Goal: Answer question/provide support: Share knowledge or assist other users

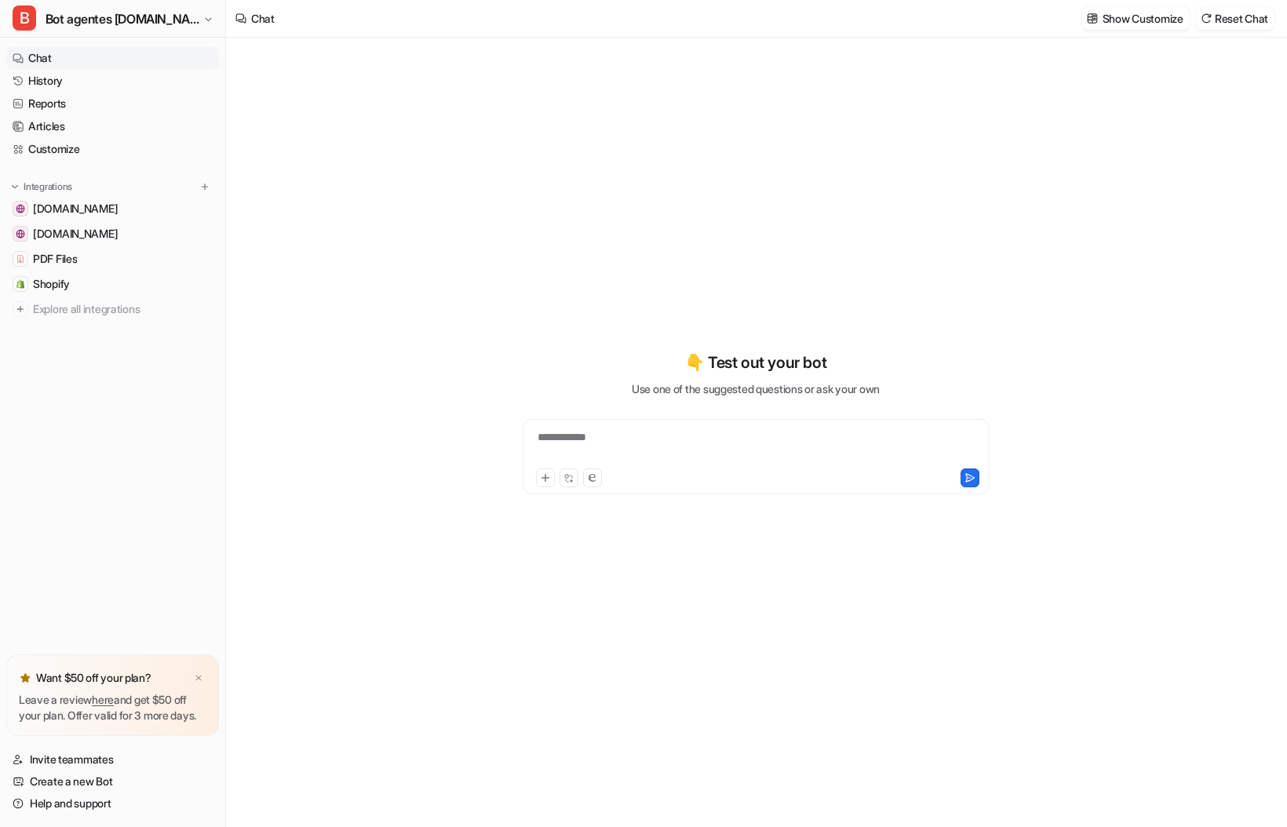
type textarea "**********"
click at [570, 433] on div "**********" at bounding box center [756, 447] width 459 height 36
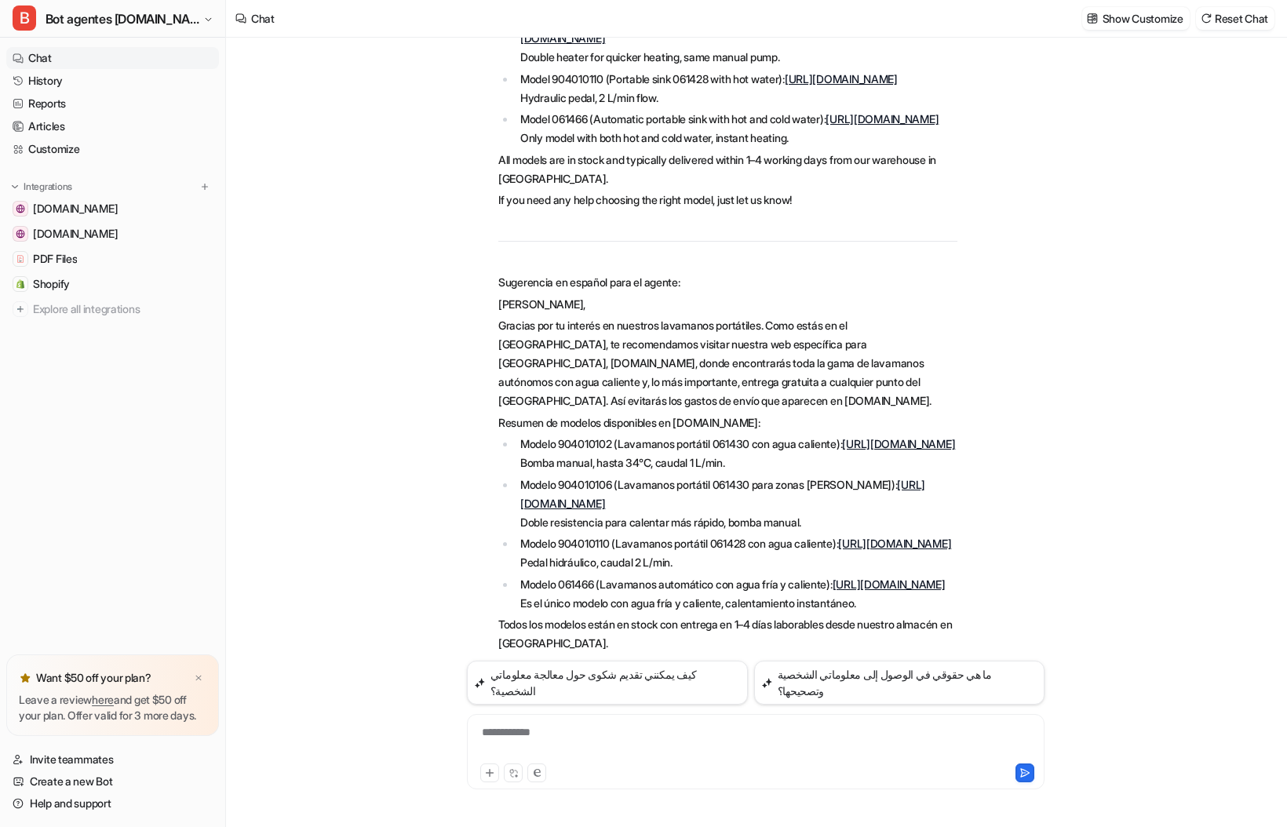
scroll to position [978, 0]
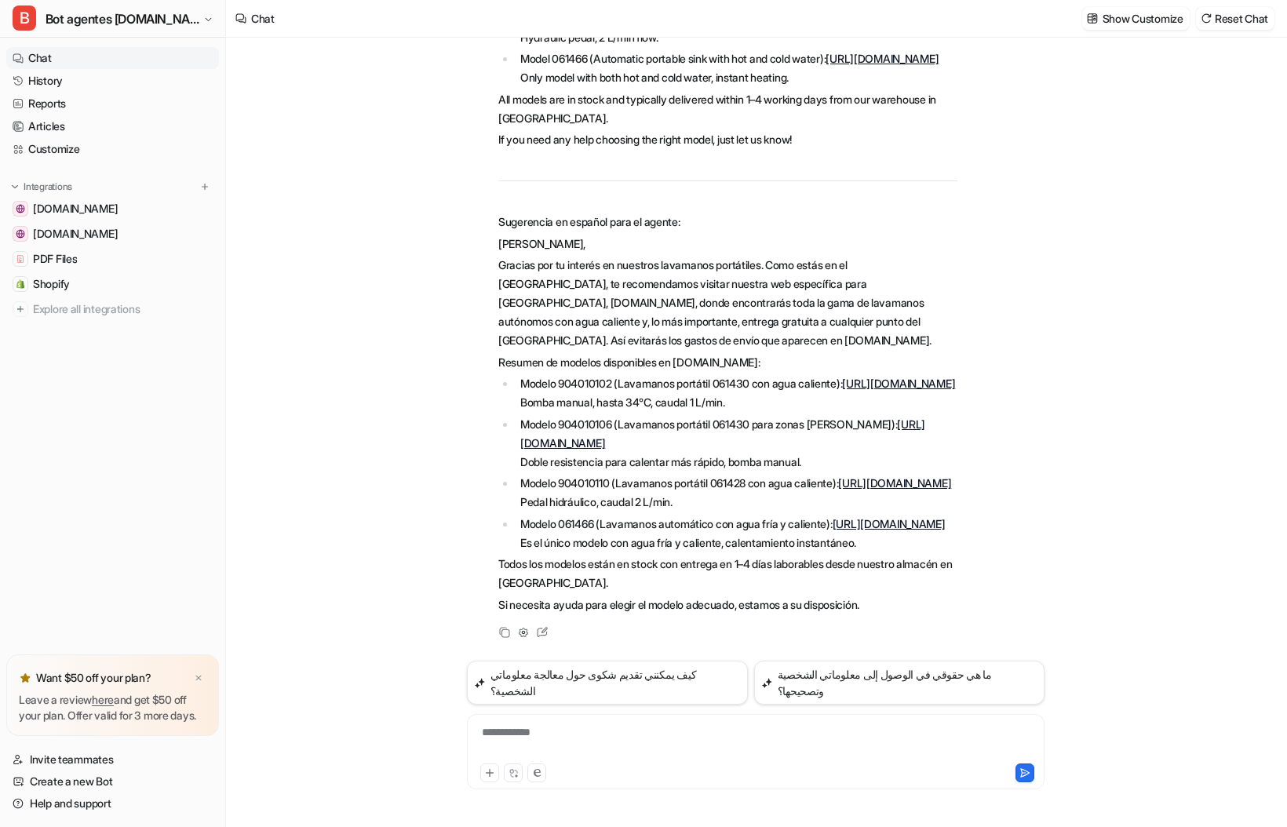
click at [537, 741] on div "**********" at bounding box center [756, 743] width 570 height 36
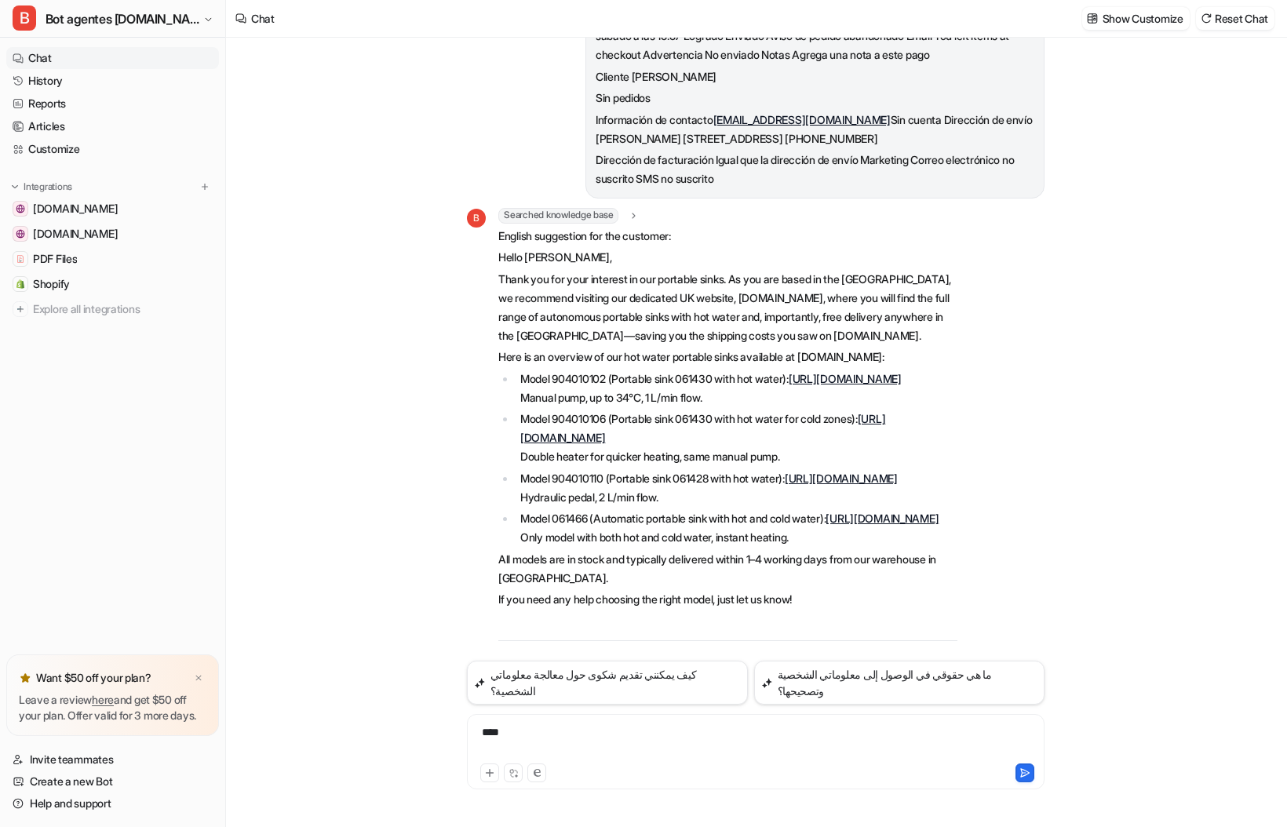
scroll to position [272, 0]
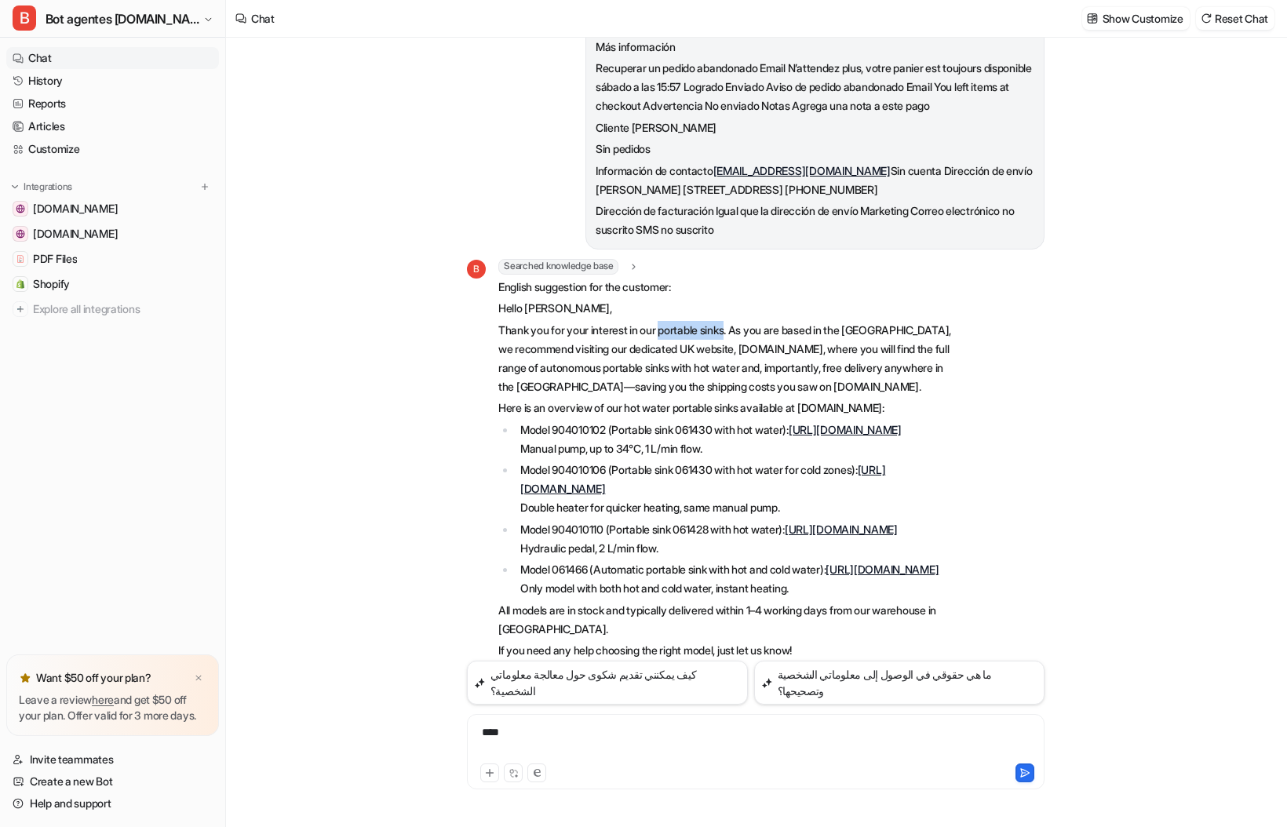
drag, startPoint x: 738, startPoint y: 349, endPoint x: 667, endPoint y: 358, distance: 71.3
click at [667, 358] on p "Thank you for your interest in our portable sinks. As you are based in the [GEO…" at bounding box center [727, 358] width 459 height 75
copy p "portable sinks"
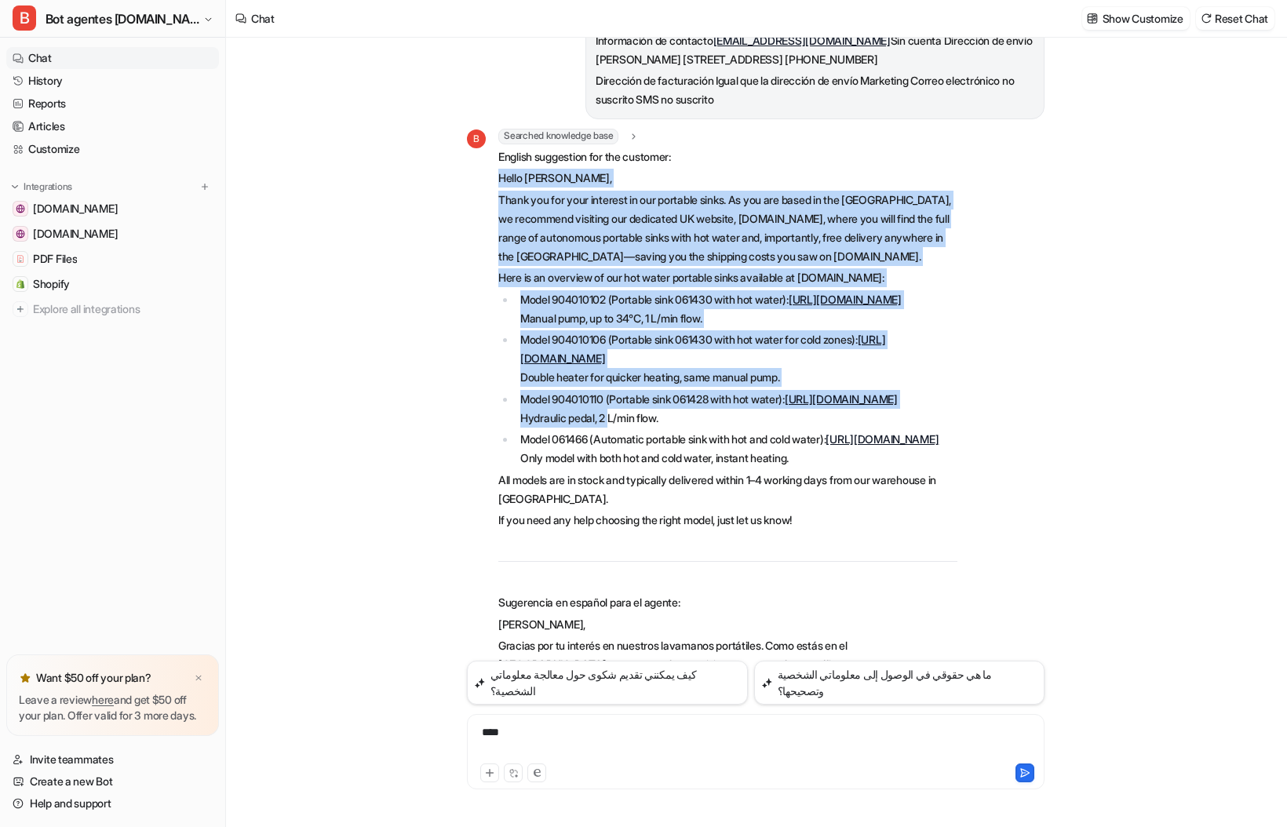
scroll to position [429, 0]
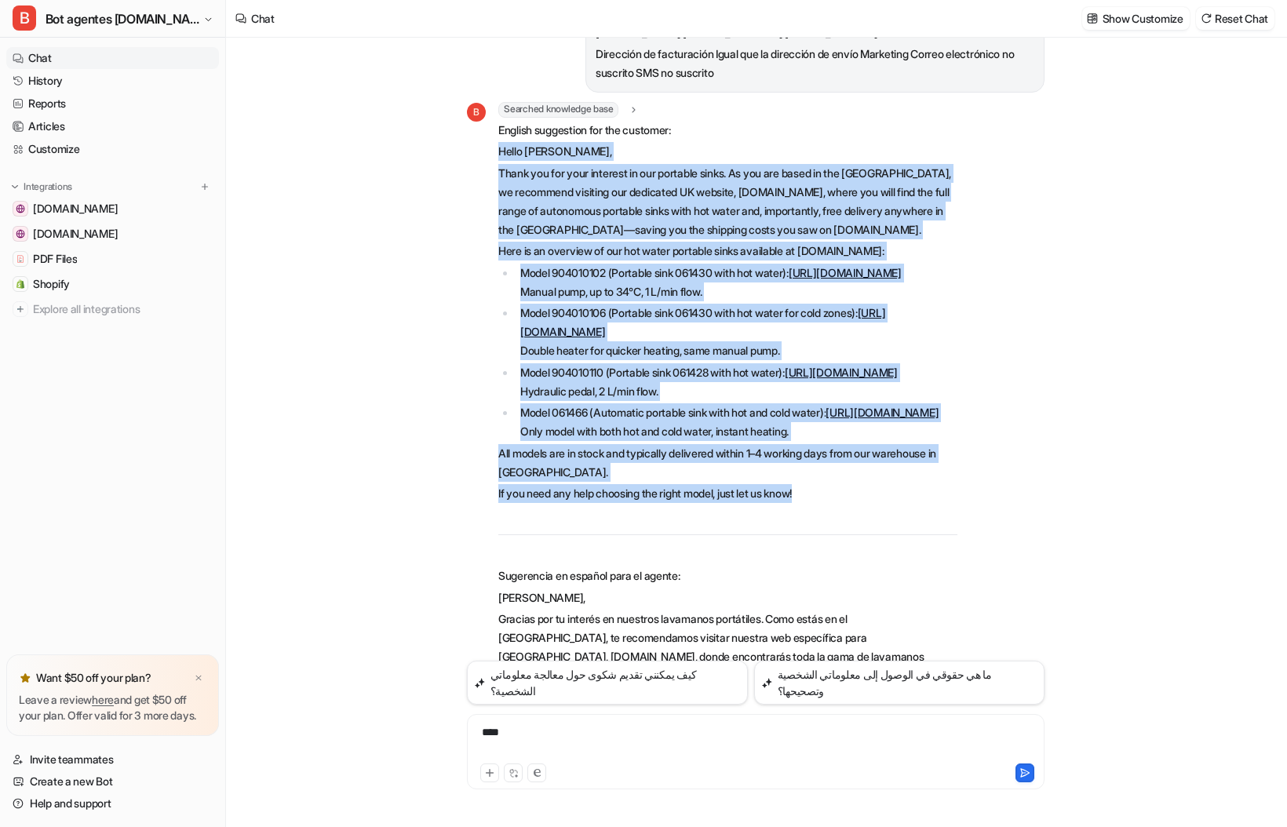
drag, startPoint x: 498, startPoint y: 325, endPoint x: 834, endPoint y: 600, distance: 434.0
click at [834, 600] on div "B Searched knowledge base search_queries : "portable sink with hot water electr…" at bounding box center [712, 537] width 491 height 870
copy span "Lorem Ipsum, Dolor sit ame cons adipisci el sed doeiusmo tempo. In utl etd magn…"
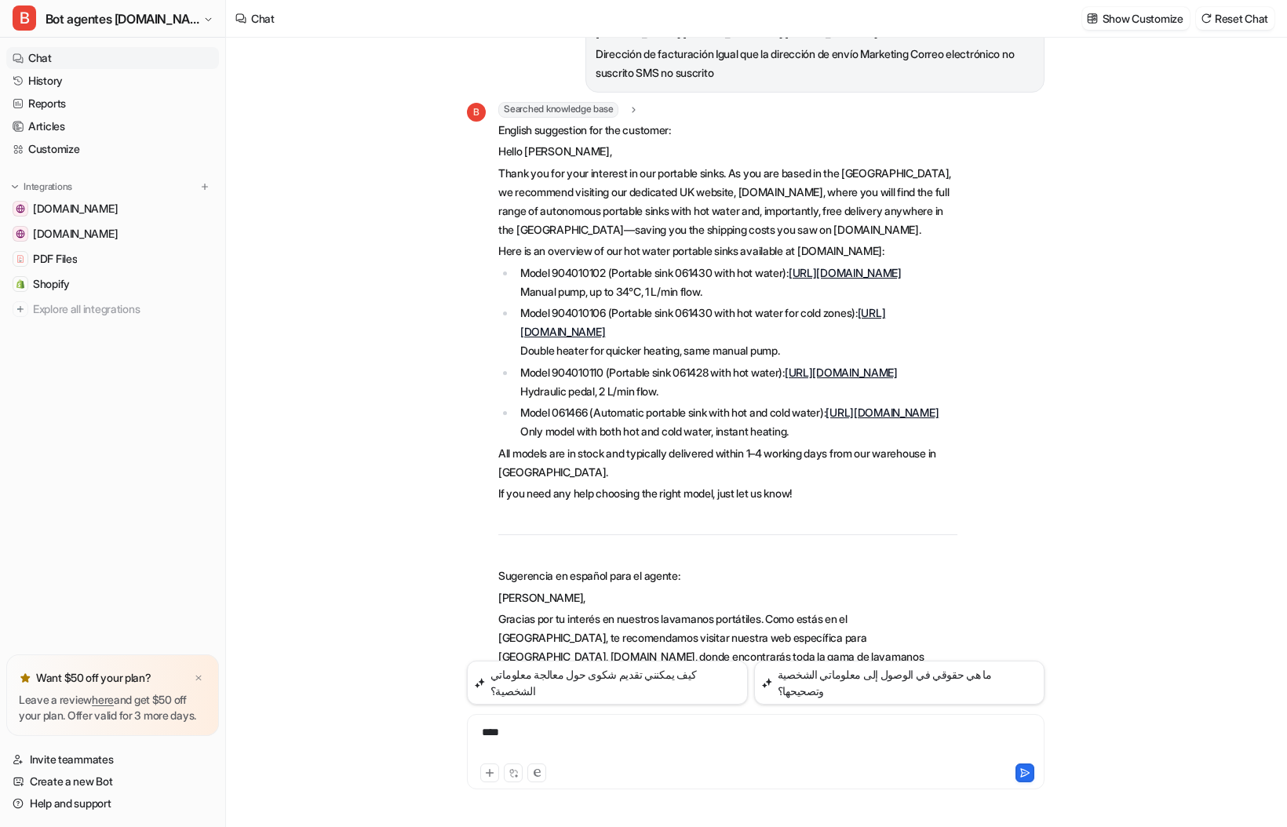
click at [587, 752] on div "****" at bounding box center [756, 743] width 570 height 36
drag, startPoint x: 570, startPoint y: 743, endPoint x: 383, endPoint y: 736, distance: 186.9
click at [383, 736] on div "Tengo un carrito abandonado en [DOMAIN_NAME] de un cliente inglés. Hay que redi…" at bounding box center [756, 433] width 1060 height 790
click at [47, 151] on link "Customize" at bounding box center [112, 149] width 213 height 22
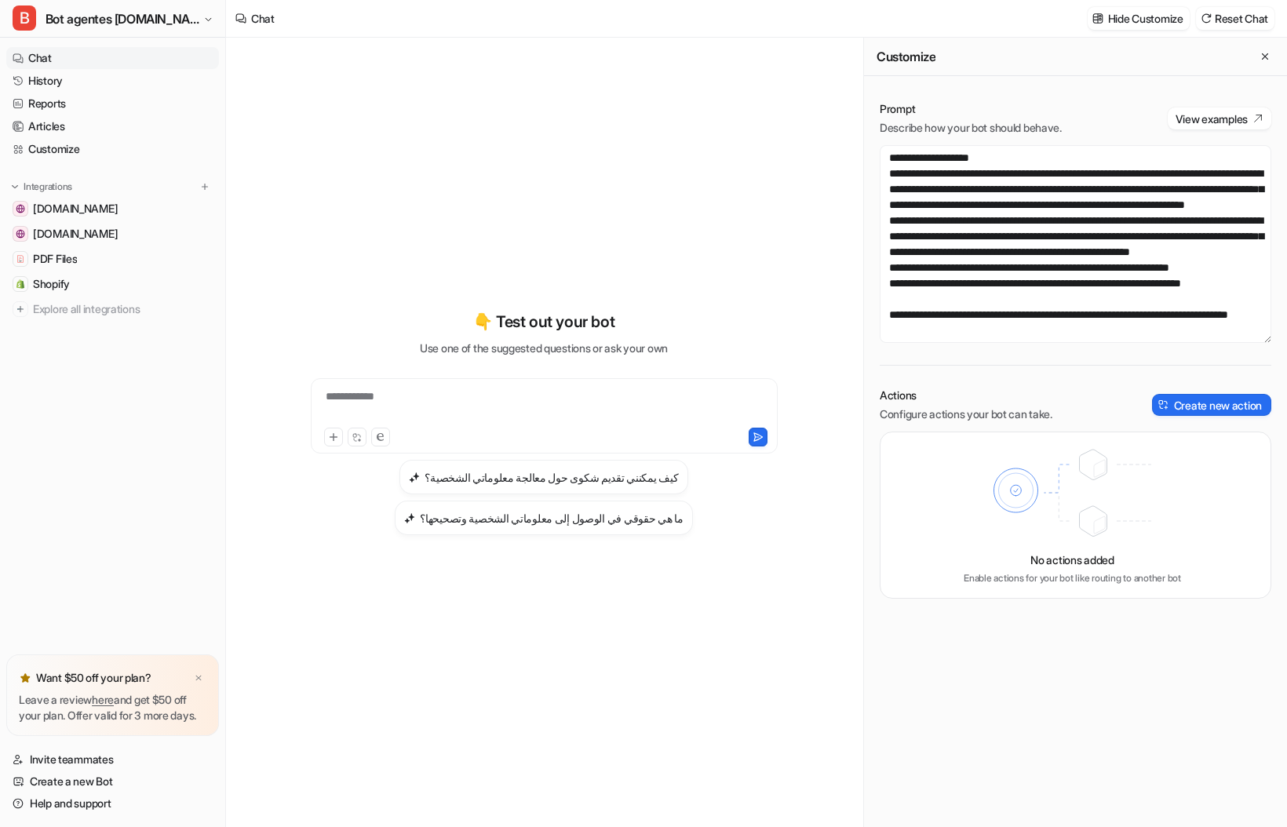
scroll to position [2638, 0]
click at [1047, 295] on textarea at bounding box center [1076, 244] width 392 height 198
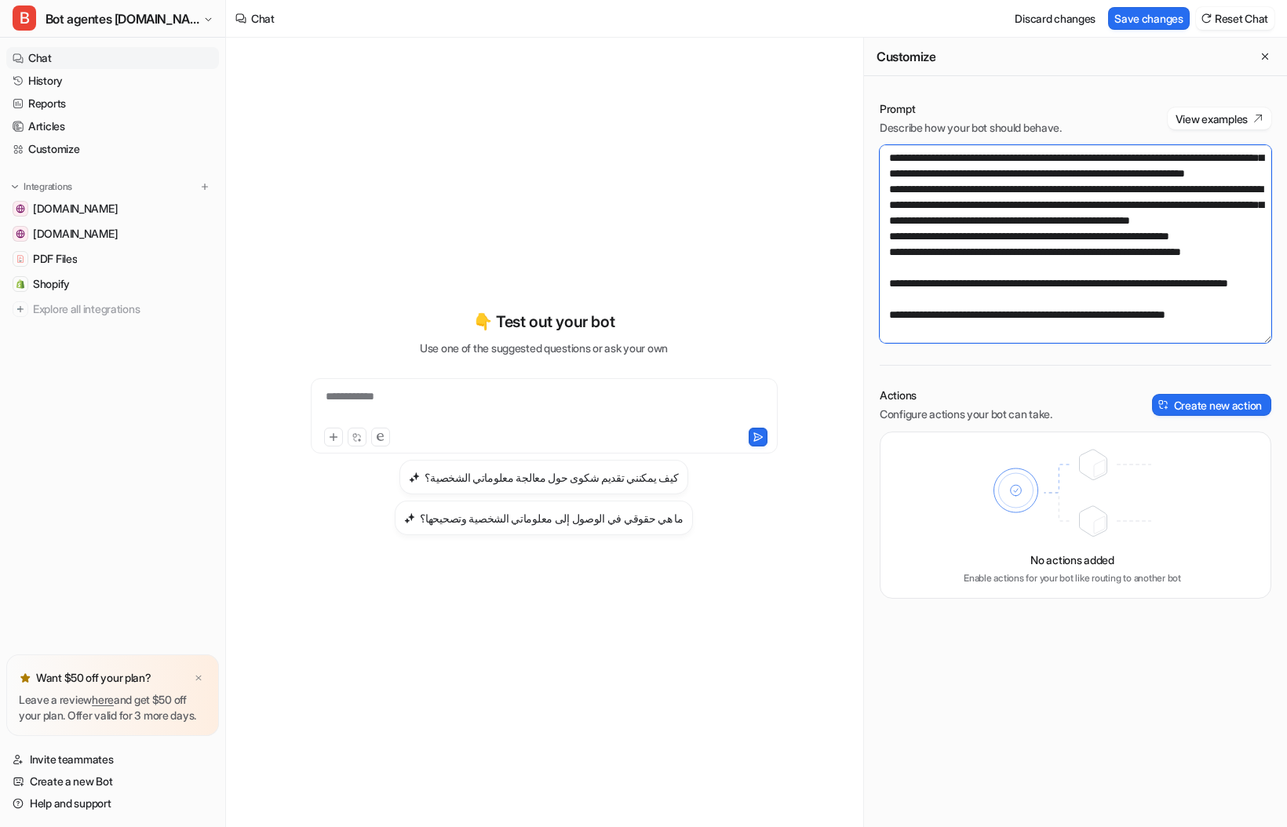
scroll to position [2647, 0]
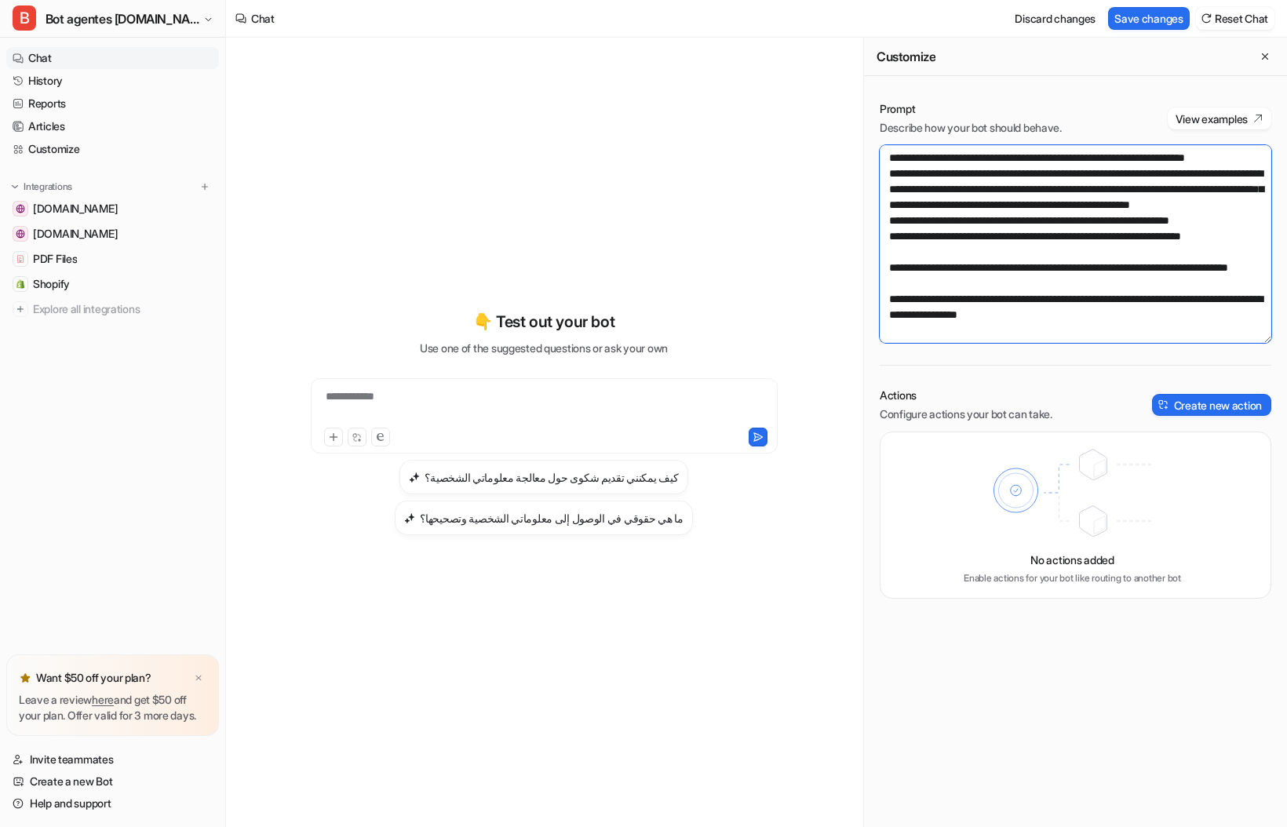
click at [947, 316] on textarea at bounding box center [1076, 244] width 392 height 198
click at [958, 321] on textarea at bounding box center [1076, 244] width 392 height 198
click at [1200, 343] on div "Prompt Describe how your bot should behave. View examples Actions Configure act…" at bounding box center [1075, 350] width 423 height 529
click at [1201, 341] on textarea at bounding box center [1076, 244] width 392 height 198
paste textarea "**********"
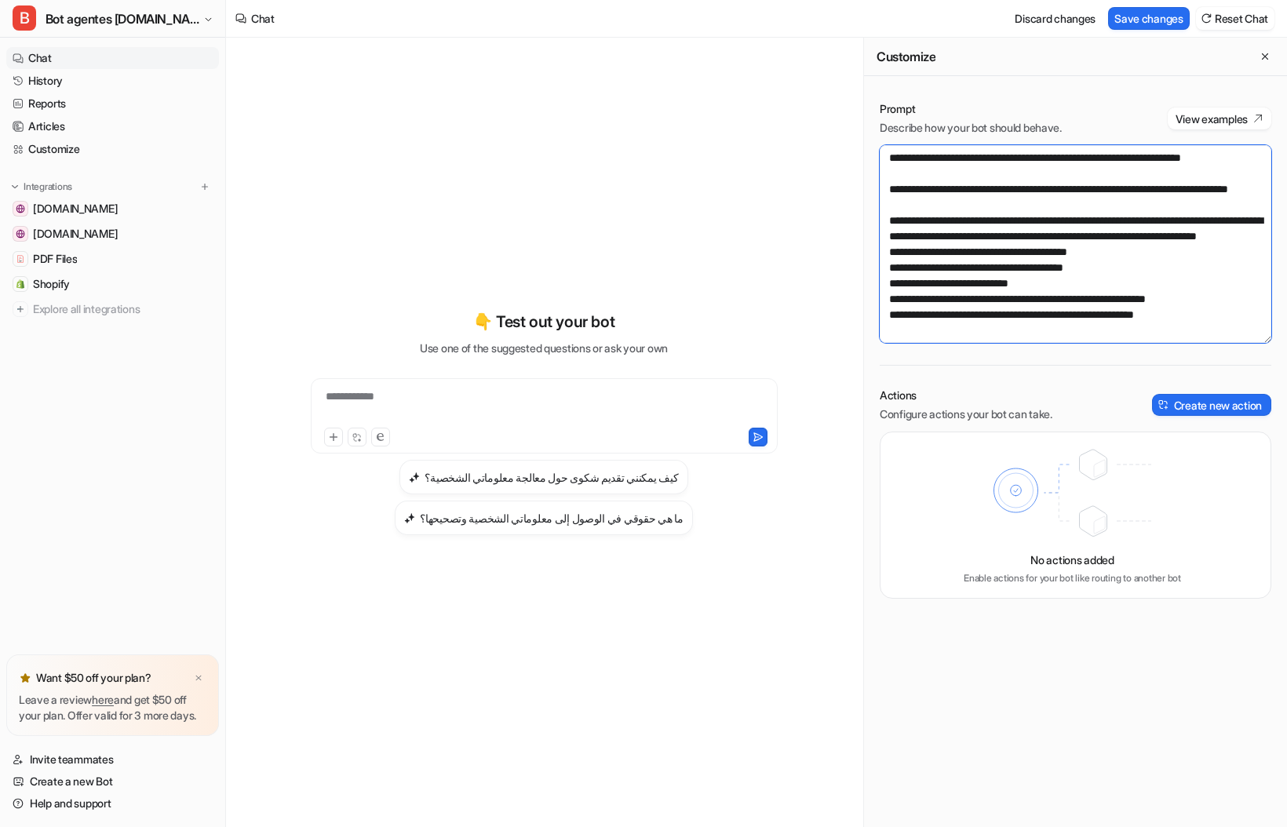
scroll to position [2741, 0]
click at [1198, 246] on textarea at bounding box center [1076, 244] width 392 height 198
click at [886, 265] on textarea at bounding box center [1076, 244] width 392 height 198
click at [1163, 254] on textarea at bounding box center [1076, 244] width 392 height 198
click at [1200, 235] on textarea at bounding box center [1076, 244] width 392 height 198
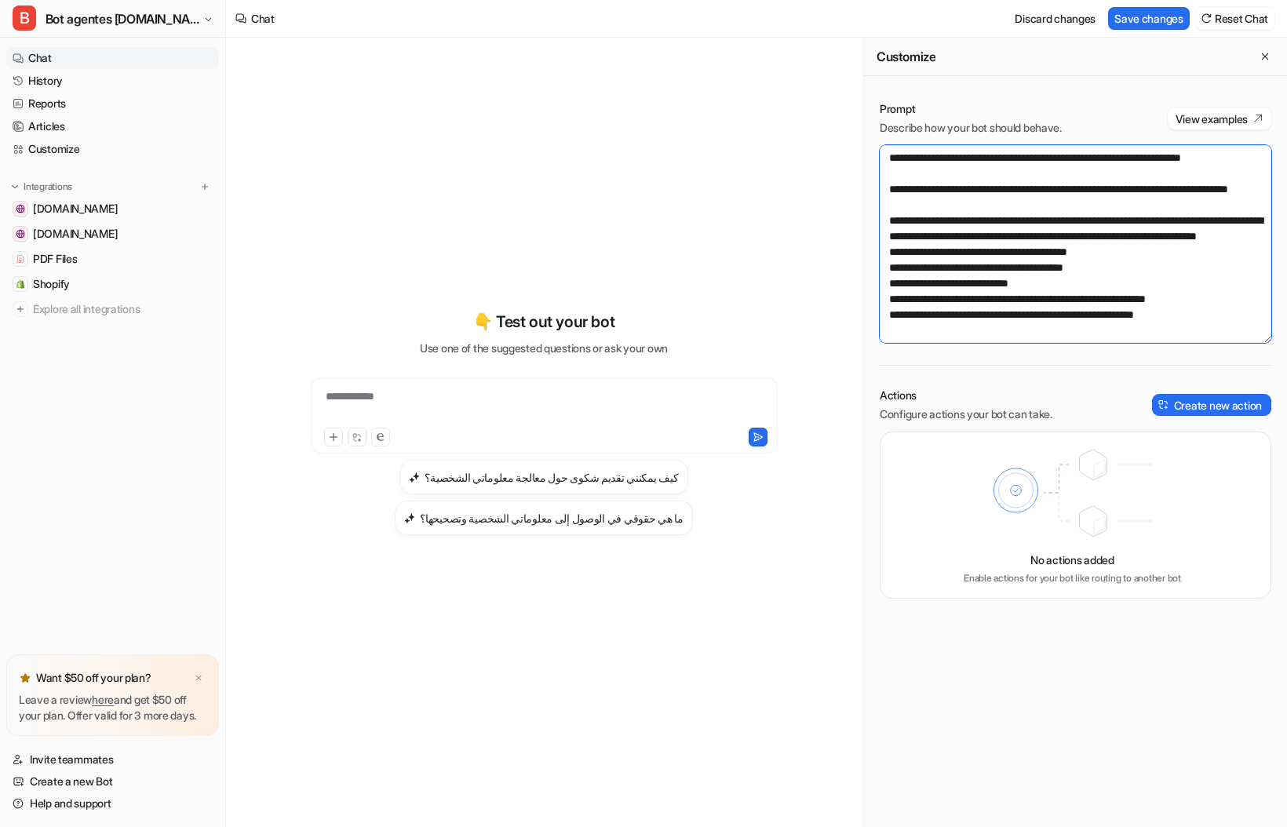
click at [1138, 238] on textarea at bounding box center [1076, 244] width 392 height 198
paste textarea "**********"
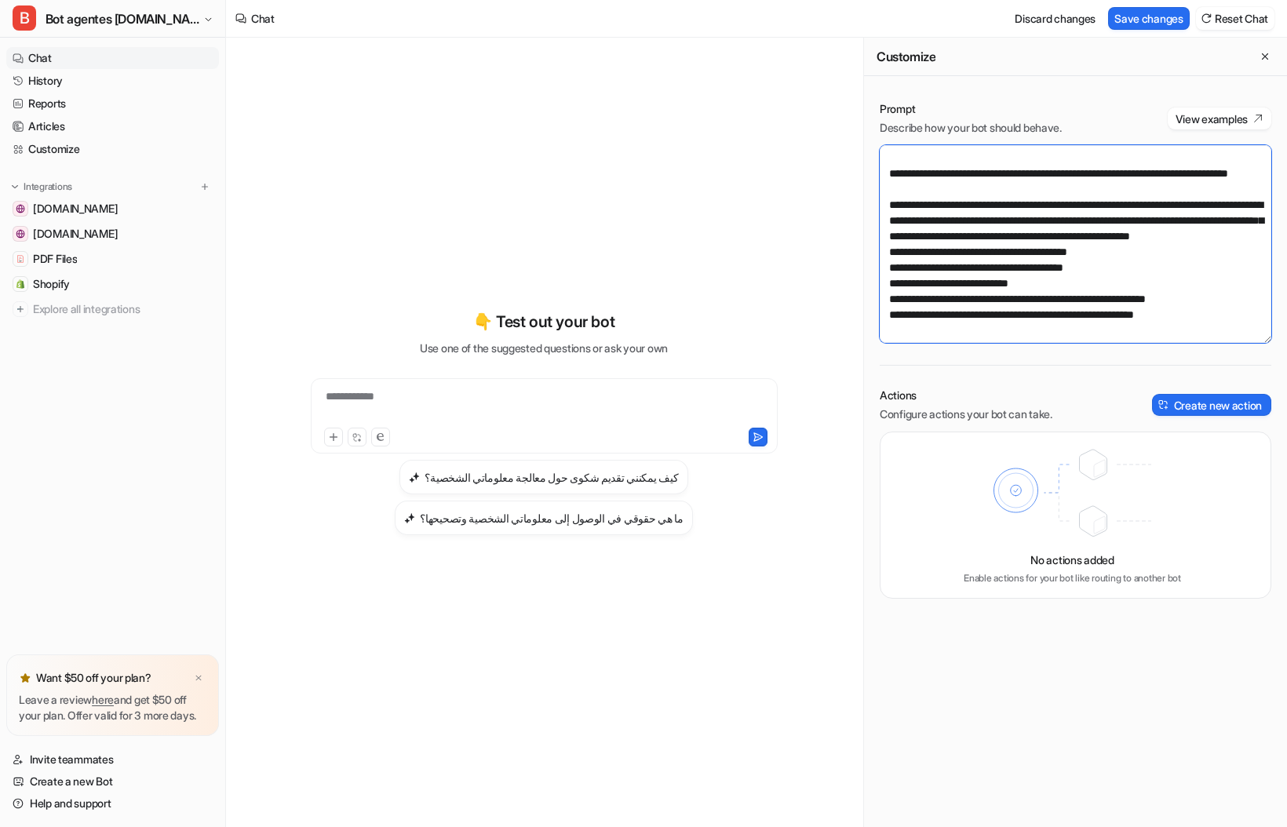
click at [1071, 276] on textarea at bounding box center [1076, 244] width 392 height 198
click at [936, 287] on textarea at bounding box center [1076, 244] width 392 height 198
drag, startPoint x: 1138, startPoint y: 272, endPoint x: 999, endPoint y: 276, distance: 139.8
click at [999, 276] on textarea at bounding box center [1076, 244] width 392 height 198
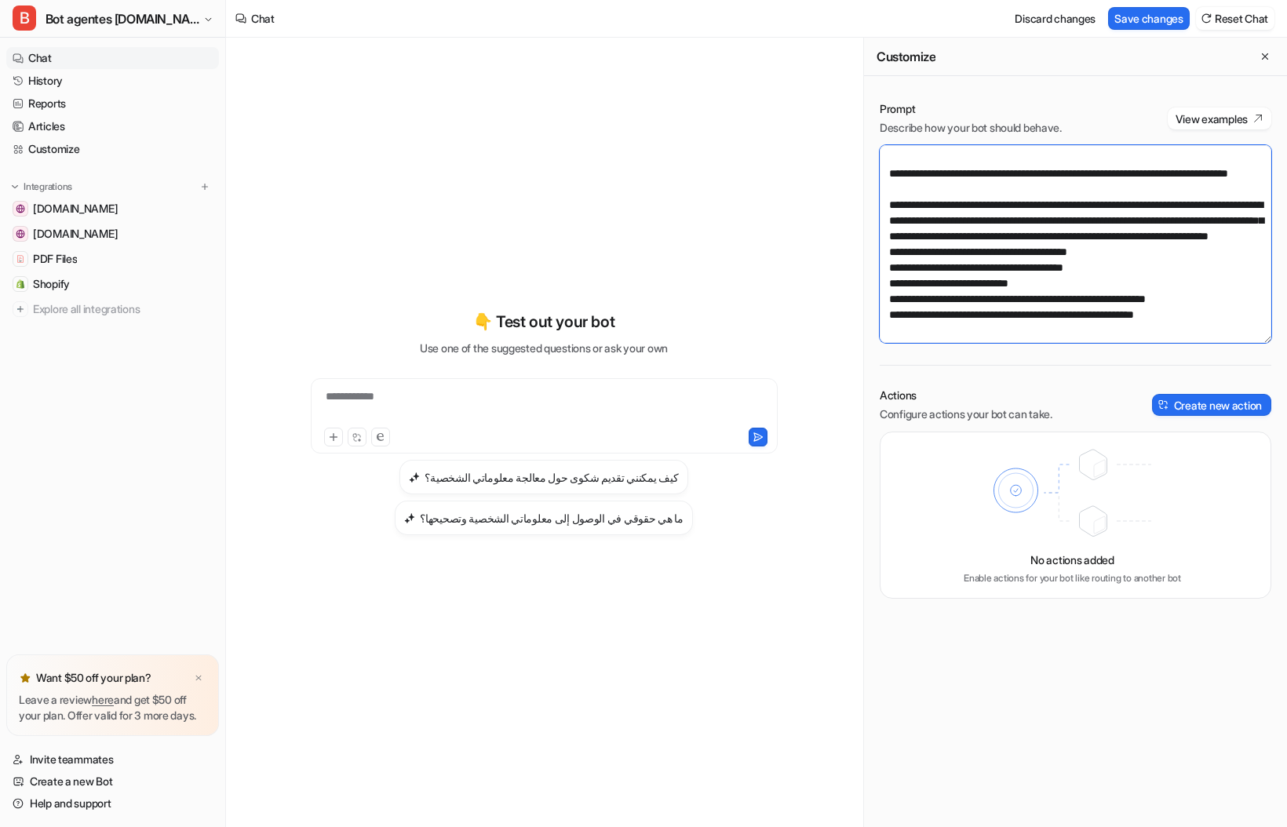
click at [1154, 257] on textarea at bounding box center [1076, 244] width 392 height 198
drag, startPoint x: 1154, startPoint y: 255, endPoint x: 944, endPoint y: 238, distance: 211.1
click at [944, 238] on textarea at bounding box center [1076, 244] width 392 height 198
drag, startPoint x: 1223, startPoint y: 330, endPoint x: 879, endPoint y: 287, distance: 346.6
click at [879, 287] on div "Prompt Describe how your bot should behave. View examples Actions Configure act…" at bounding box center [1075, 350] width 423 height 529
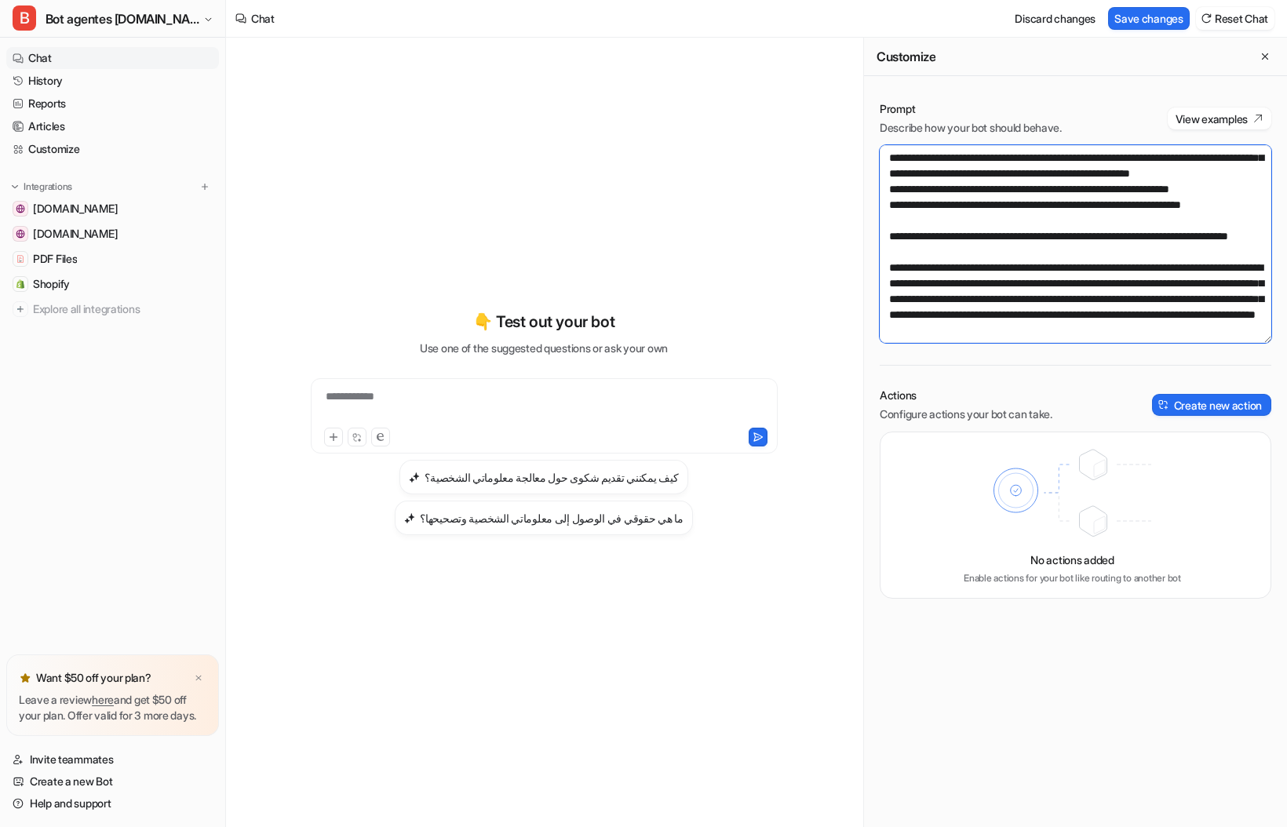
scroll to position [2748, 0]
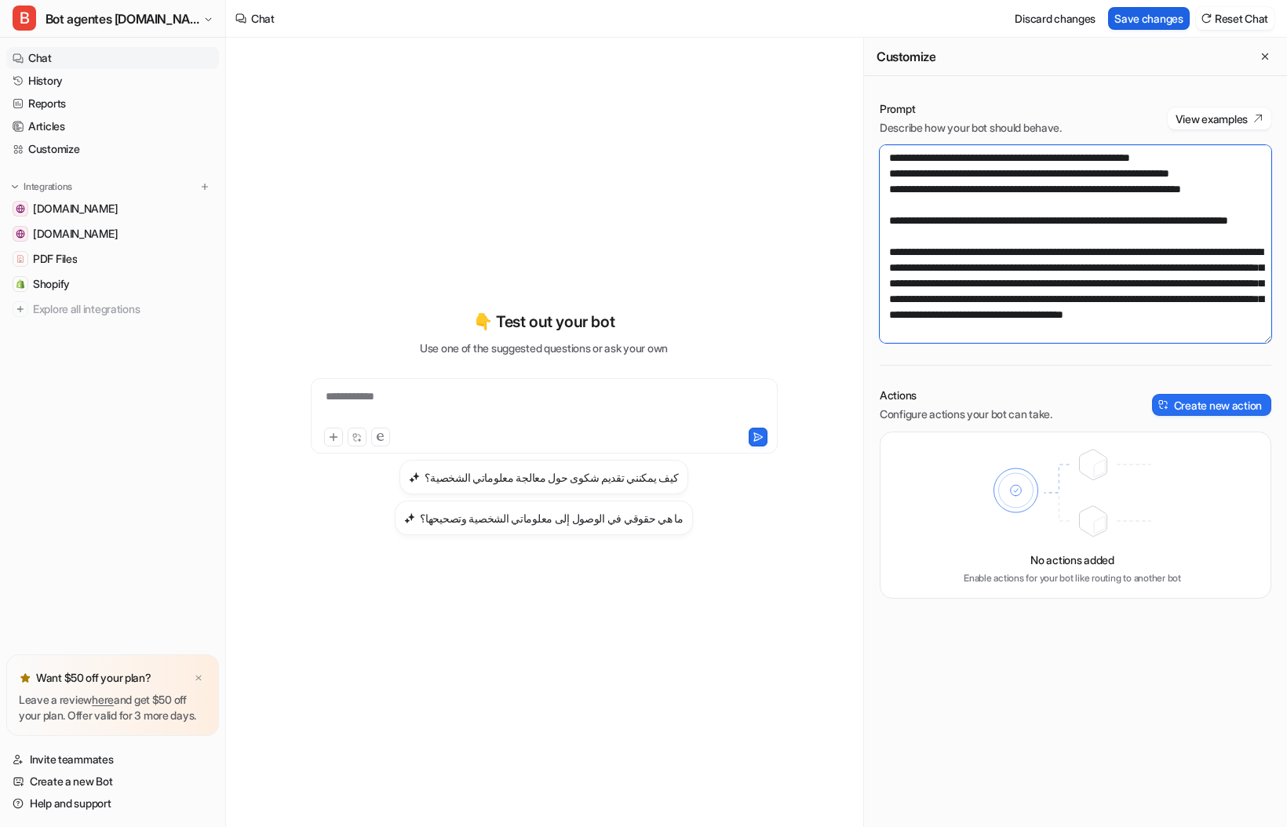
type textarea "**********"
click at [1143, 15] on button "Save changes" at bounding box center [1149, 18] width 82 height 23
drag, startPoint x: 1182, startPoint y: 315, endPoint x: 845, endPoint y: 225, distance: 349.2
click at [845, 225] on div "**********" at bounding box center [756, 433] width 1061 height 790
click at [425, 396] on div at bounding box center [544, 407] width 459 height 36
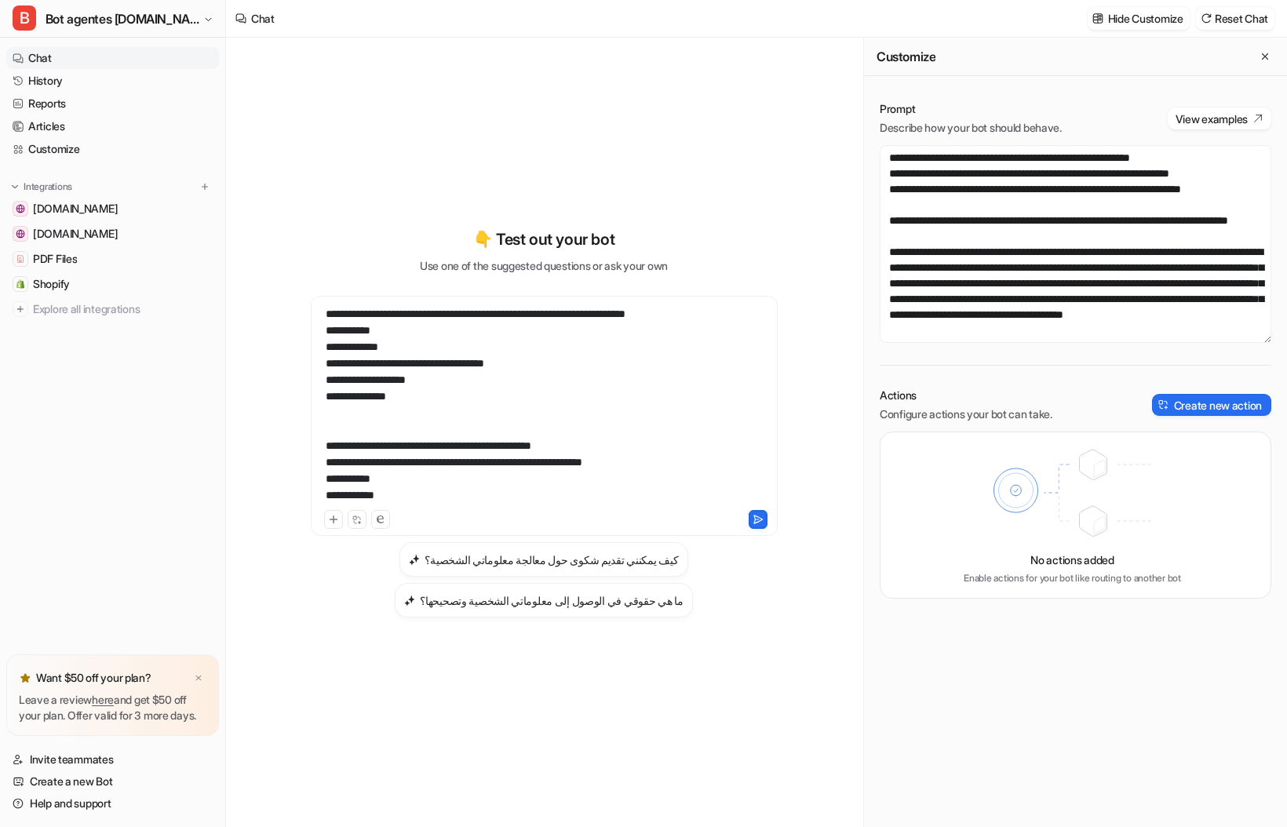
scroll to position [919, 0]
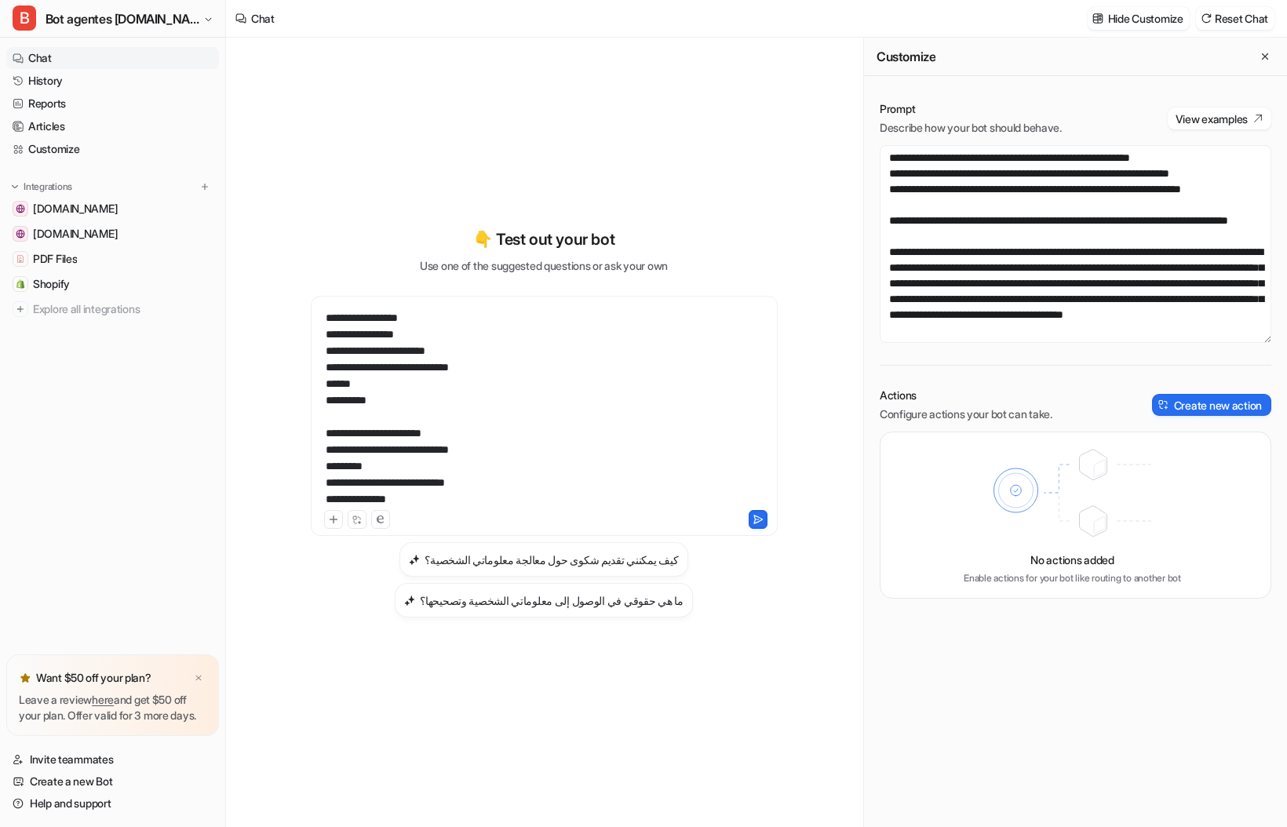
click at [758, 520] on icon at bounding box center [758, 520] width 9 height 8
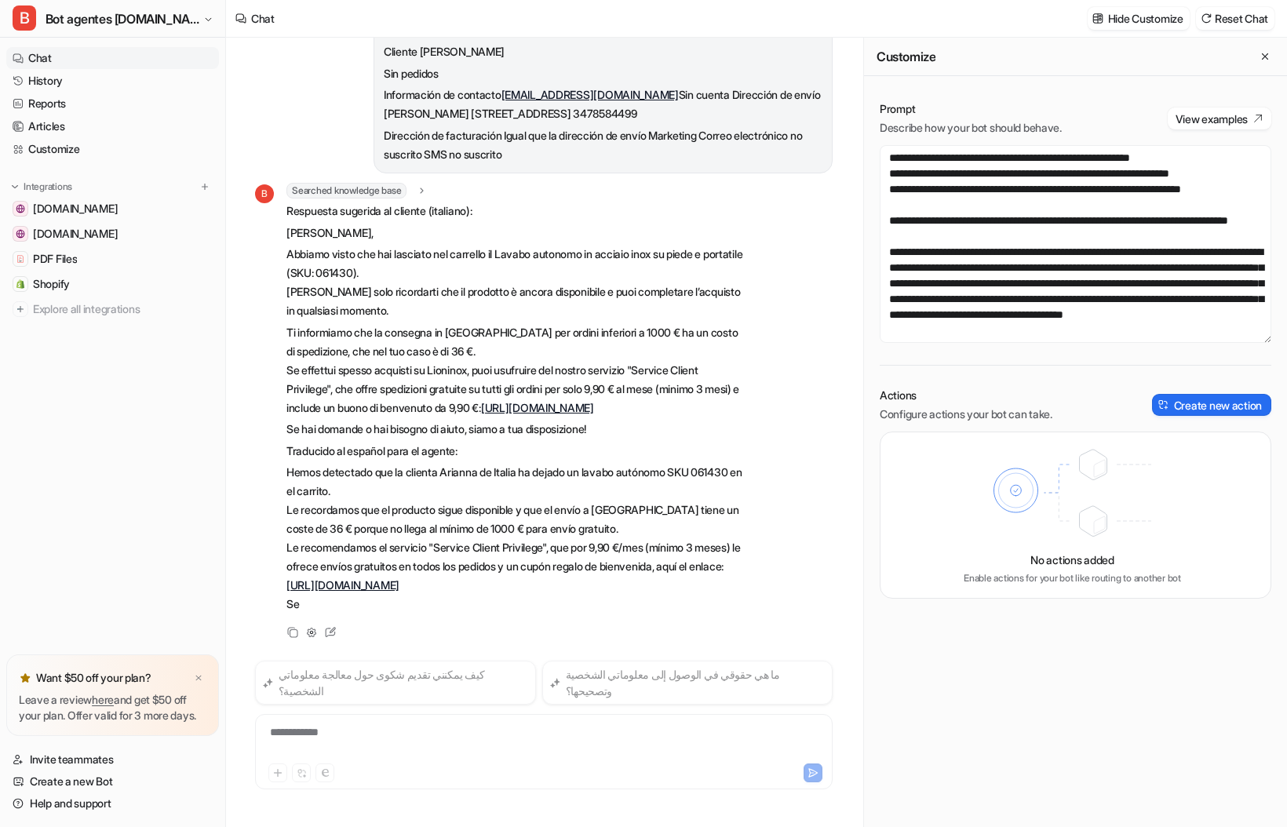
scroll to position [333, 0]
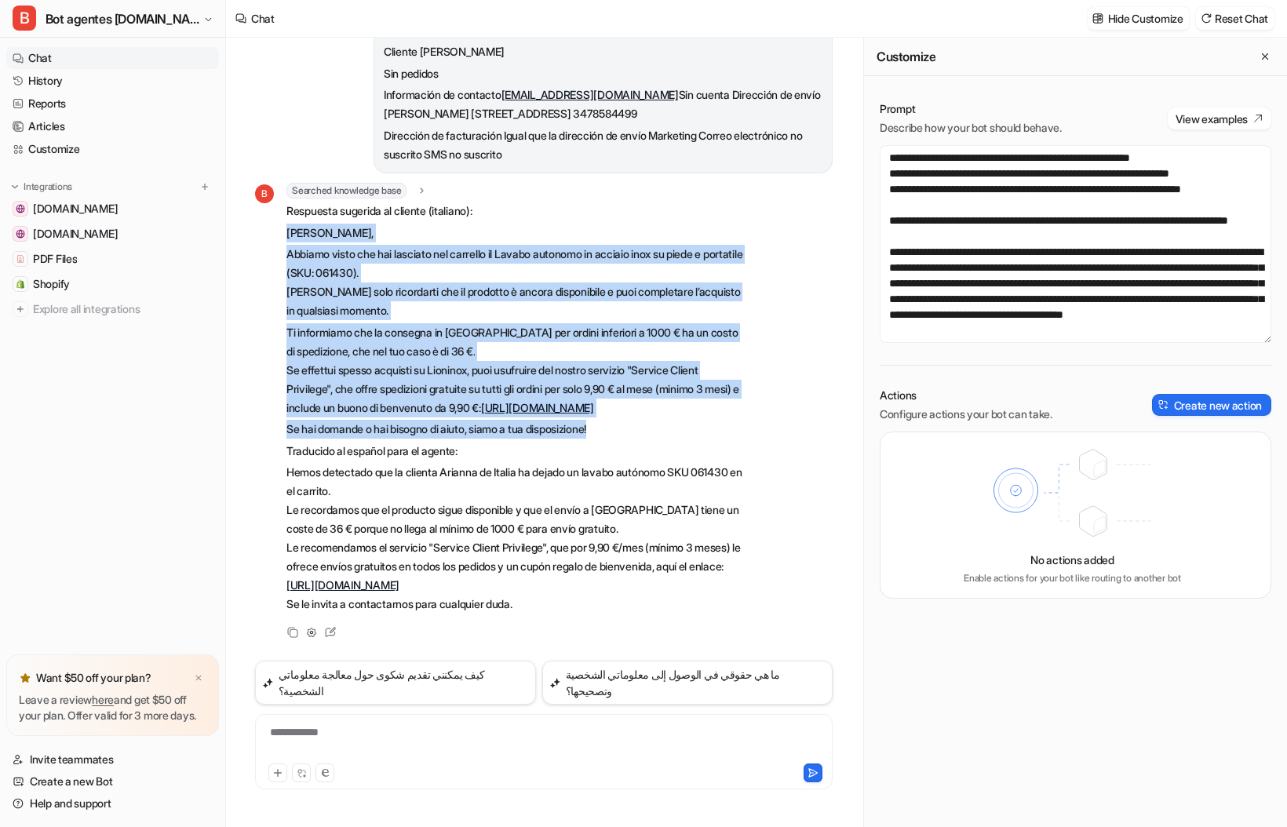
drag, startPoint x: 622, startPoint y: 417, endPoint x: 287, endPoint y: 203, distance: 396.8
click at [287, 203] on span "Respuesta sugerida al cliente (italiano): [PERSON_NAME], Abbiamo visto che hai …" at bounding box center [516, 408] width 459 height 412
copy span "[PERSON_NAME], Abbiamo visto che hai lasciato nel carrello il Lavabo autonomo i…"
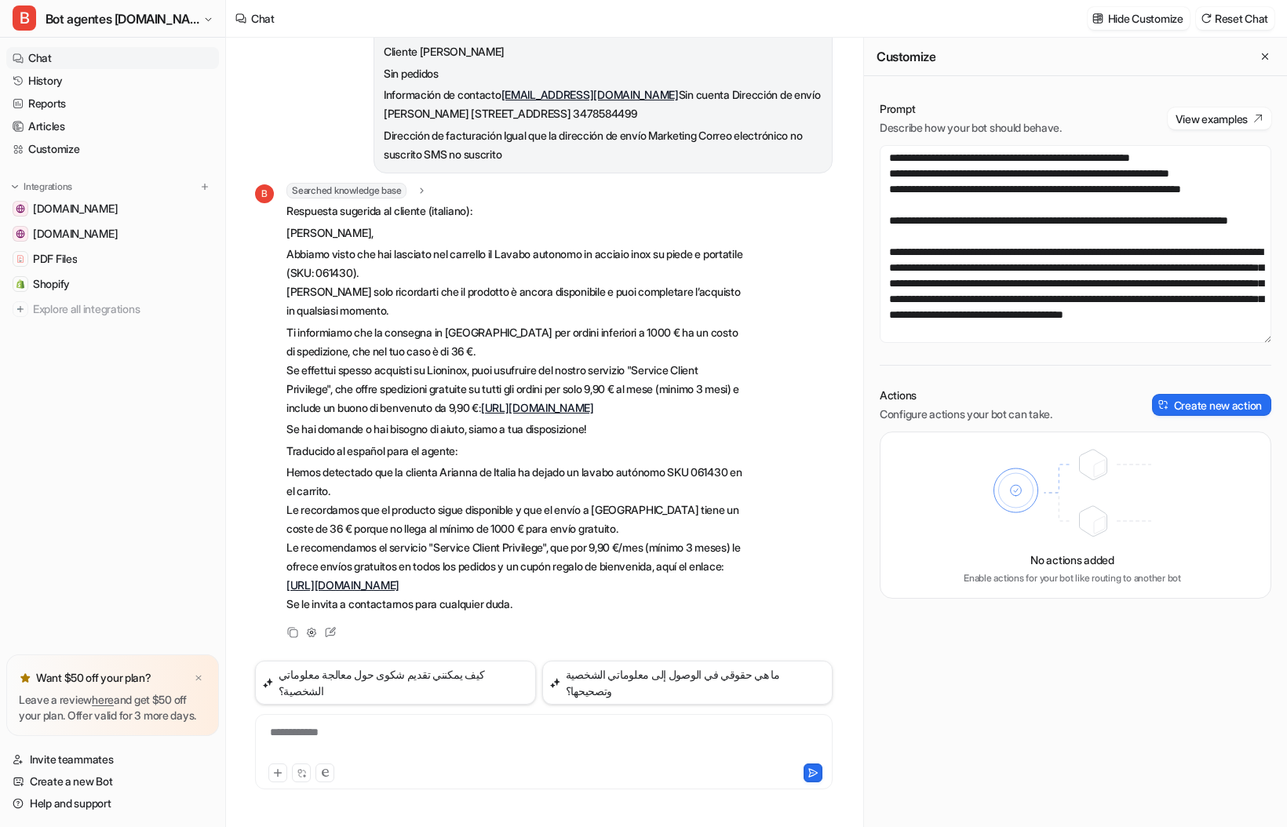
click at [377, 747] on div "**********" at bounding box center [544, 743] width 570 height 36
click at [1181, 310] on textarea at bounding box center [1076, 244] width 392 height 198
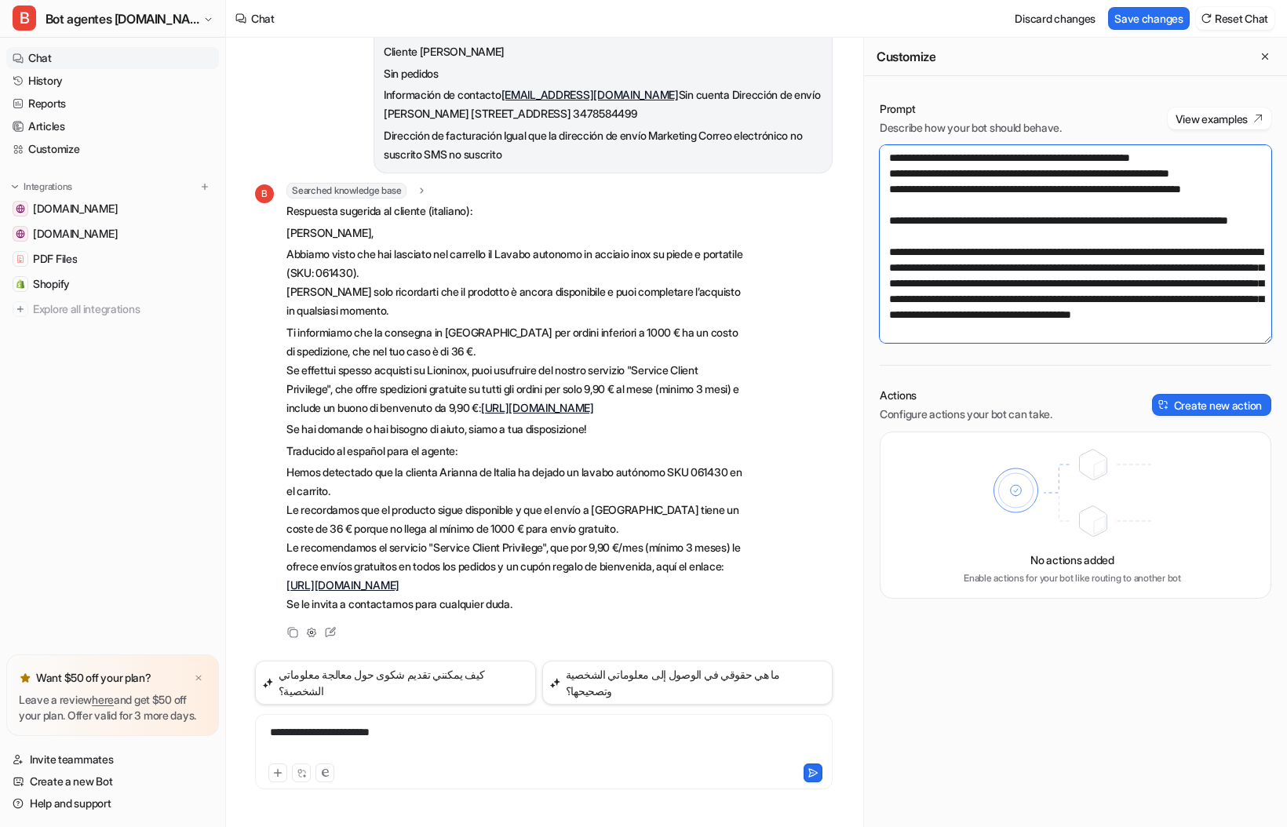
scroll to position [2779, 0]
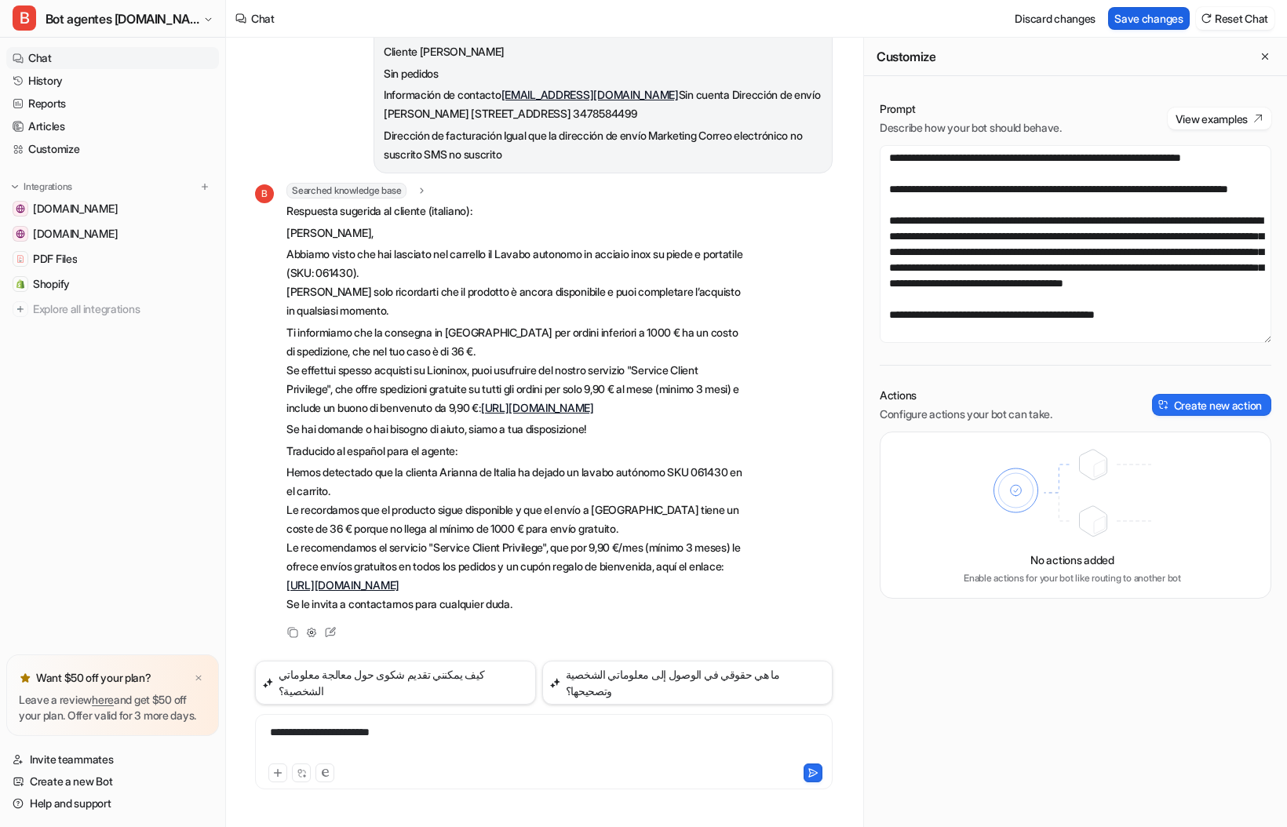
click at [1156, 20] on button "Save changes" at bounding box center [1149, 18] width 82 height 23
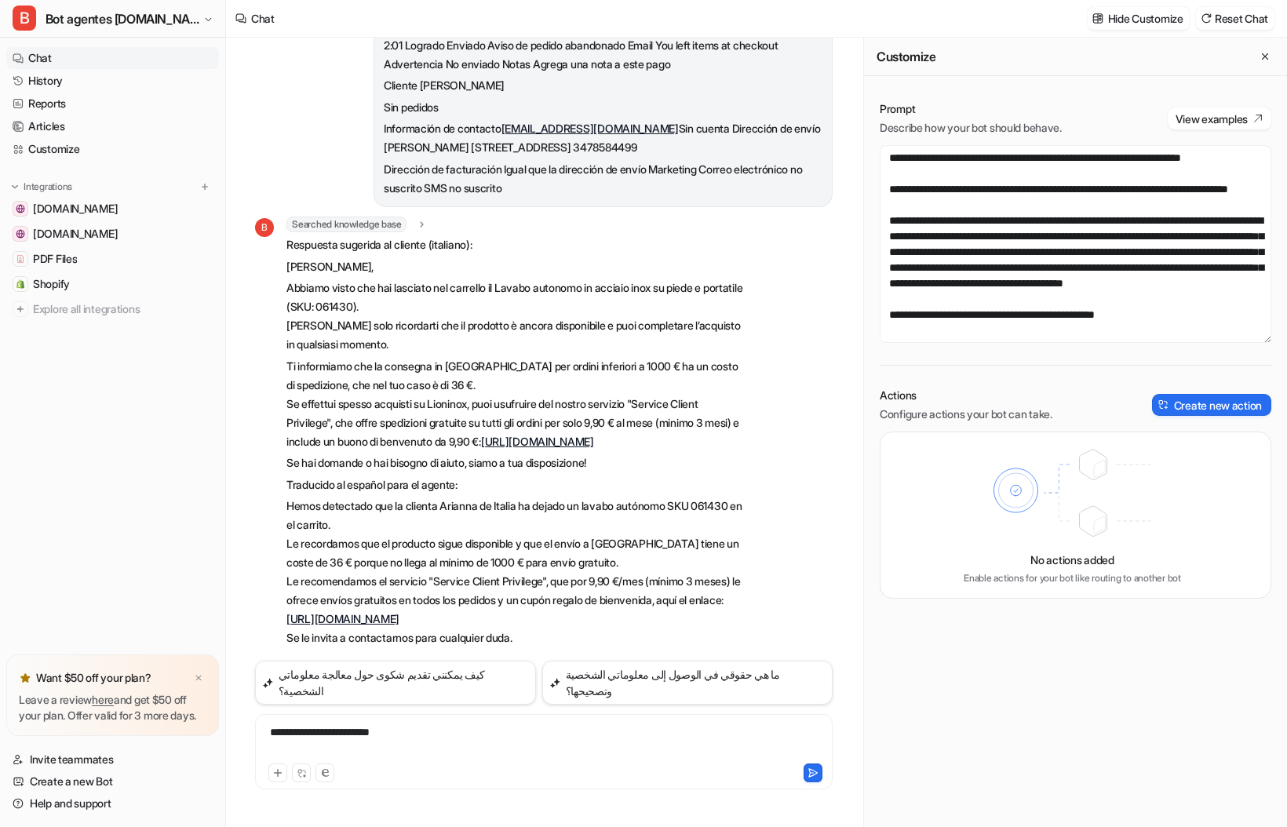
scroll to position [333, 0]
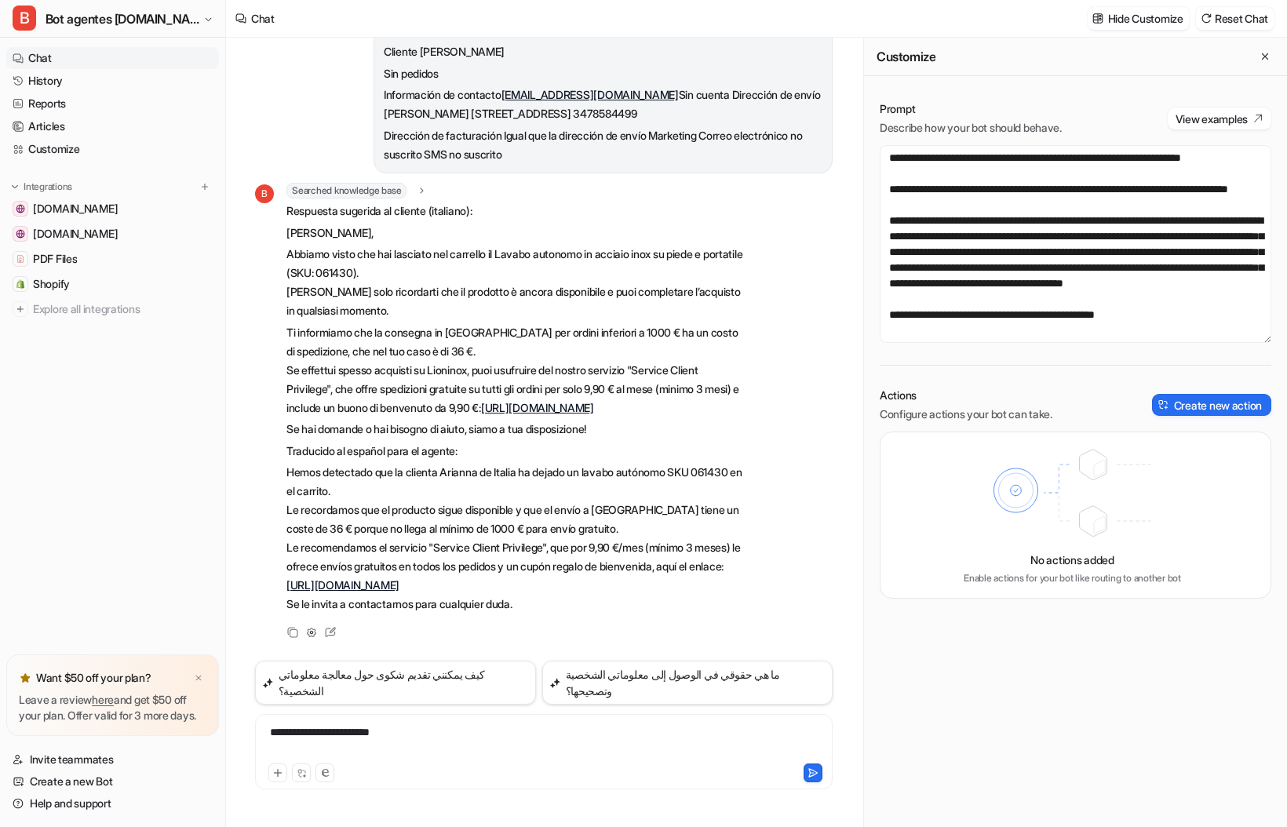
click at [427, 737] on div "**********" at bounding box center [544, 743] width 570 height 36
click at [802, 765] on div at bounding box center [684, 773] width 277 height 19
click at [810, 772] on icon at bounding box center [813, 773] width 9 height 8
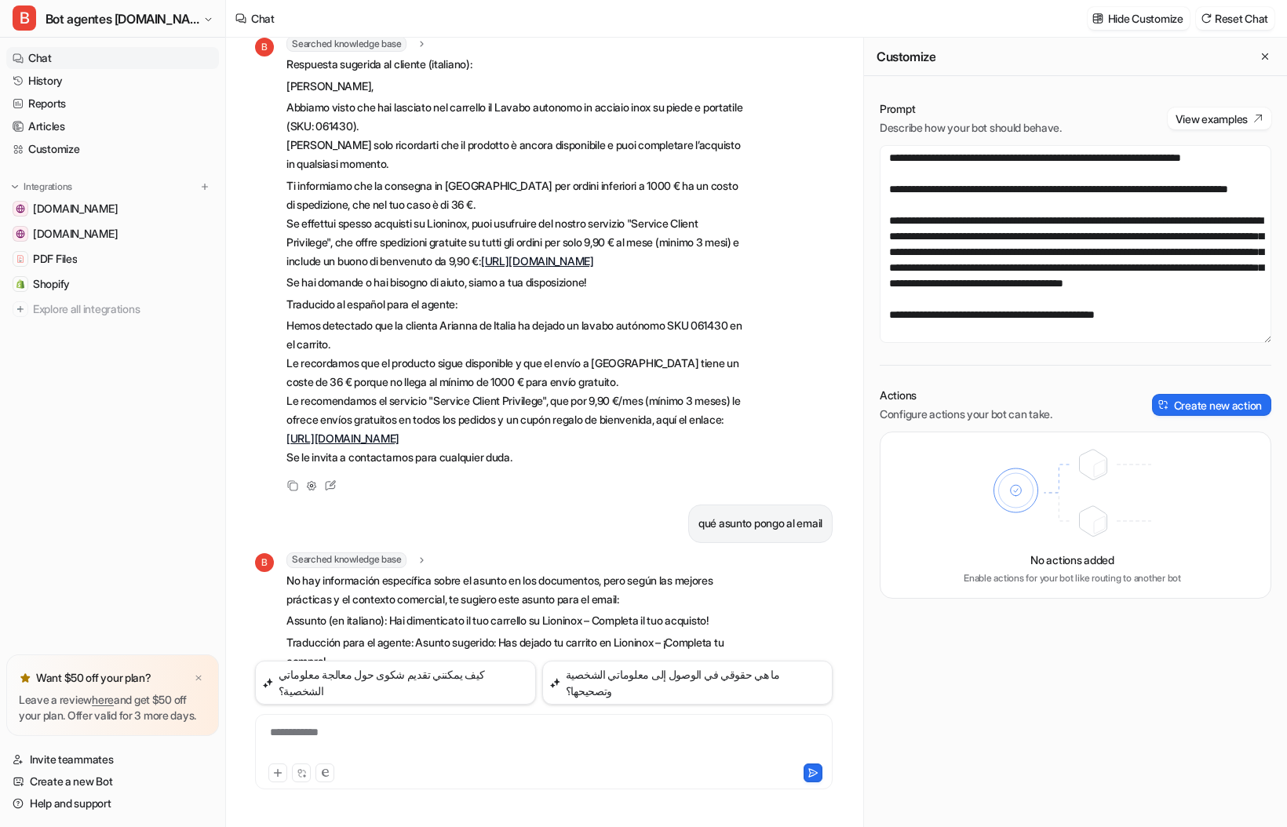
scroll to position [536, 0]
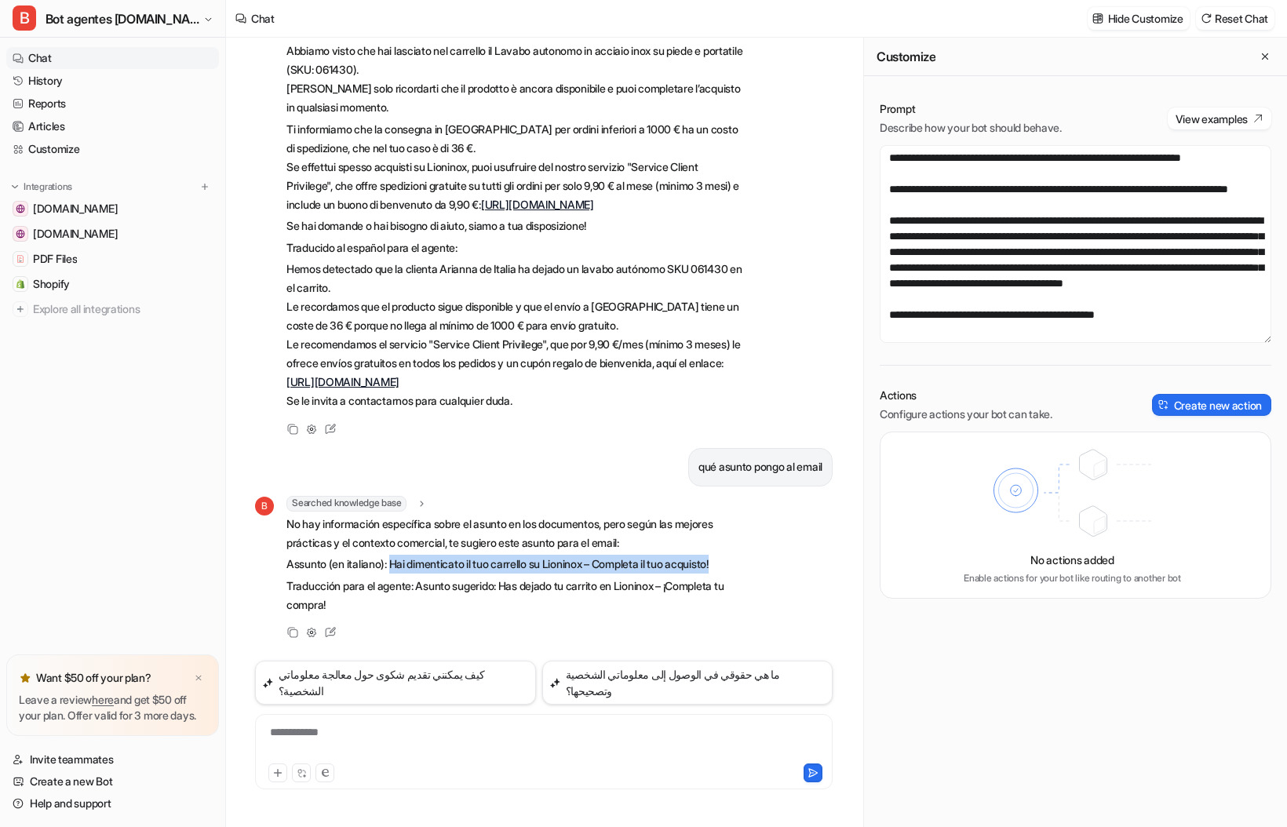
drag, startPoint x: 754, startPoint y: 579, endPoint x: 397, endPoint y: 582, distance: 356.4
click at [397, 582] on div "B Searched knowledge base search_queries : "asunto email carrito abandonado [GE…" at bounding box center [544, 569] width 578 height 147
click at [349, 743] on div "**********" at bounding box center [544, 743] width 570 height 36
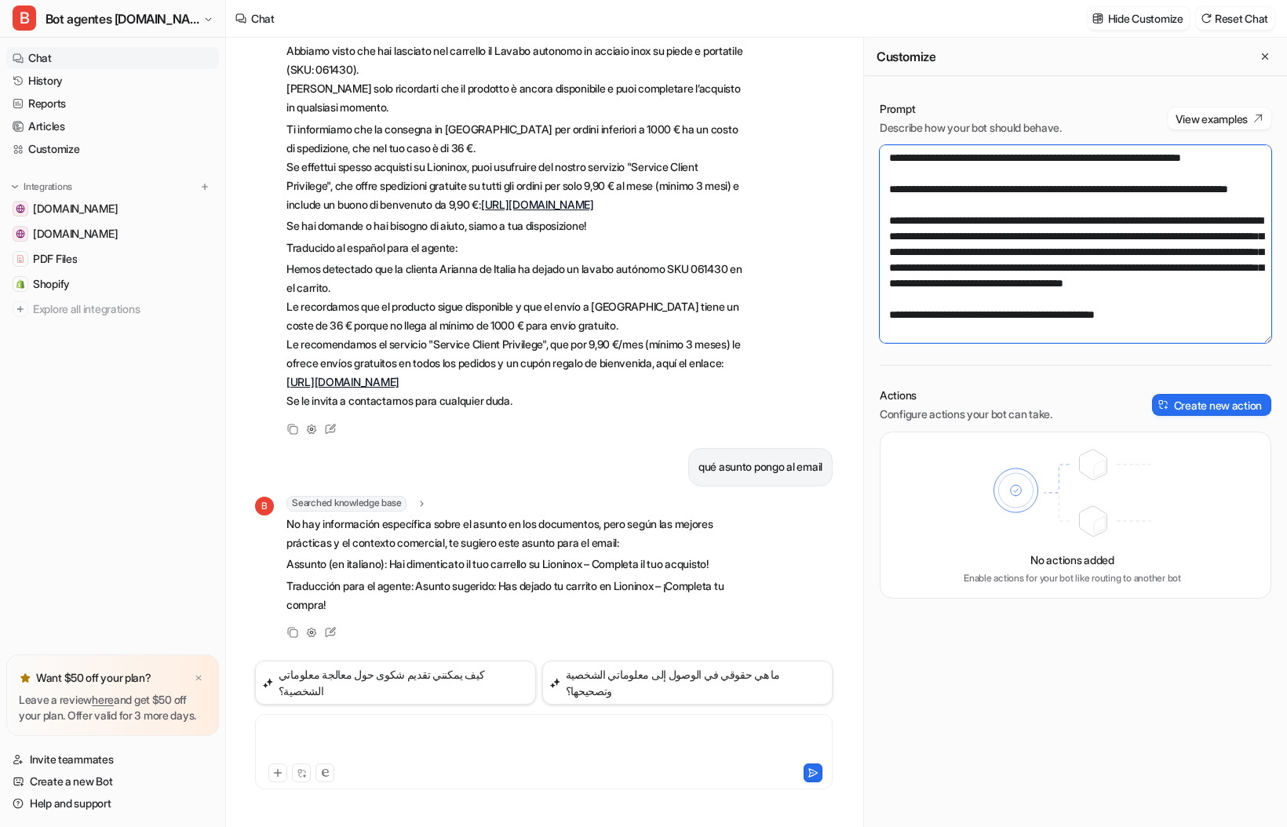
click at [1207, 276] on textarea at bounding box center [1076, 244] width 392 height 198
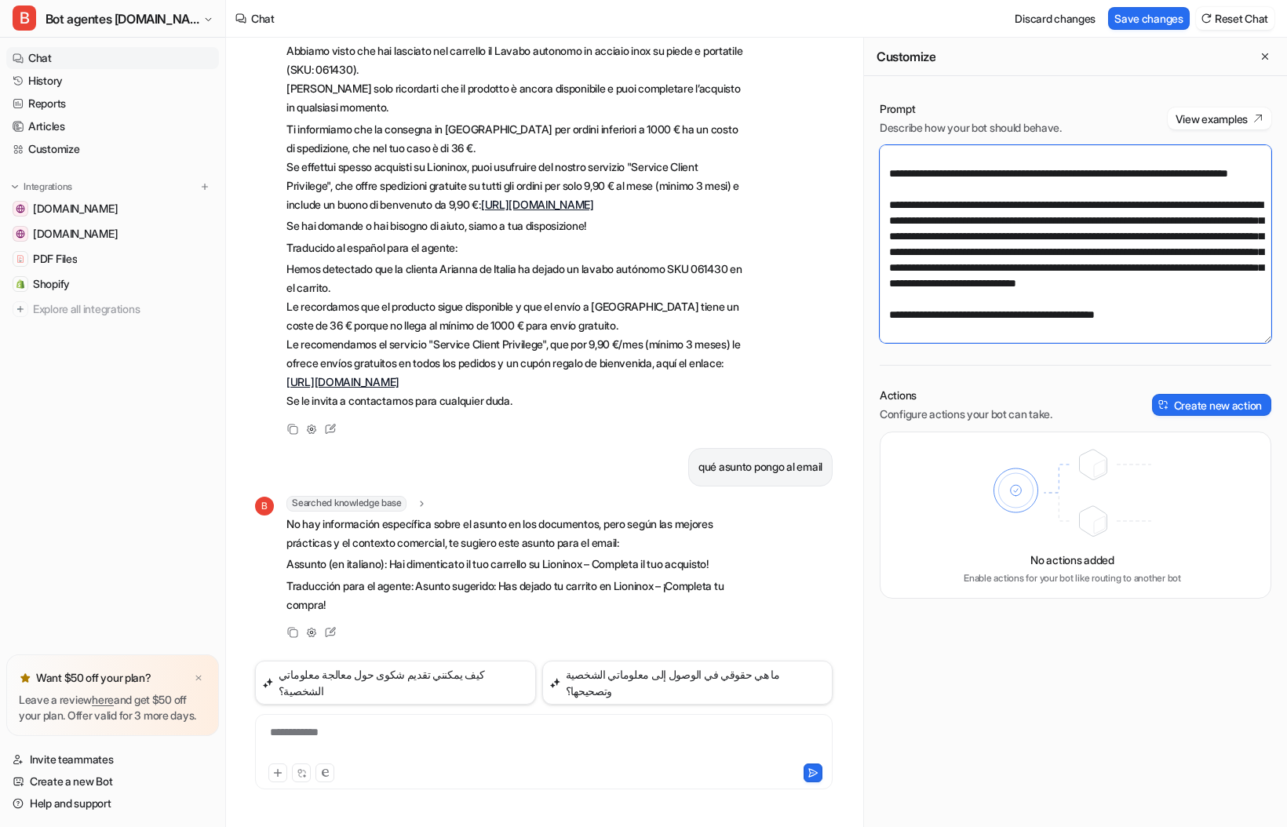
paste textarea "**********"
click at [1138, 299] on textarea at bounding box center [1076, 244] width 392 height 198
type textarea "**********"
click at [1140, 13] on button "Save changes" at bounding box center [1149, 18] width 82 height 23
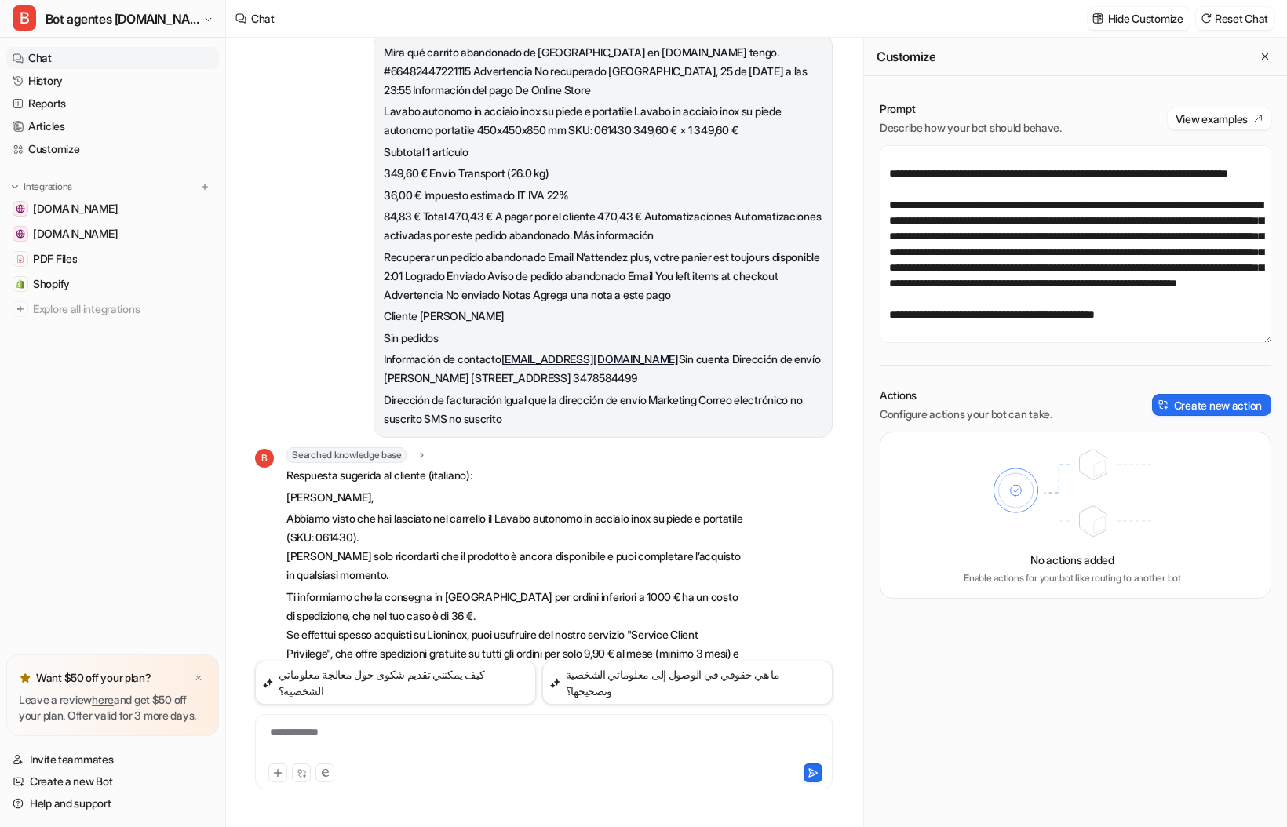
scroll to position [0, 0]
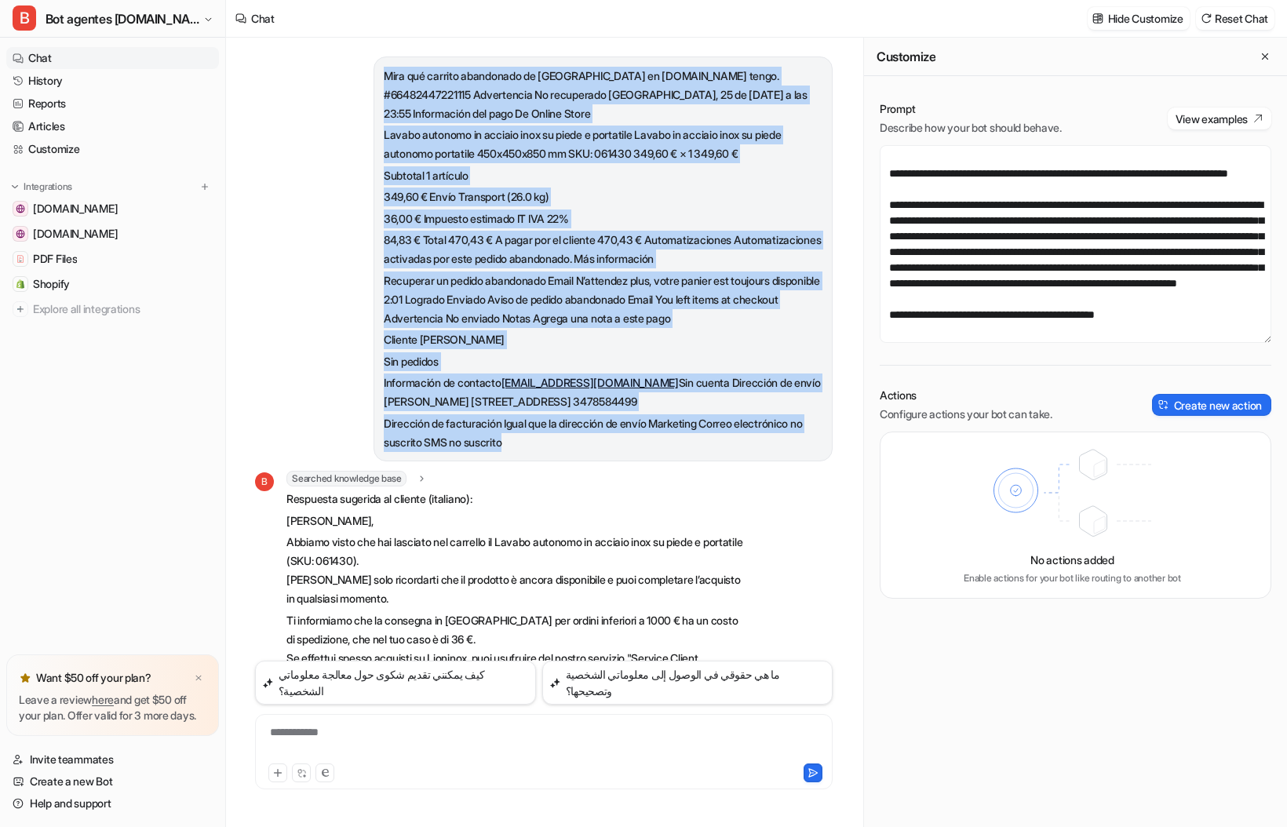
drag, startPoint x: 531, startPoint y: 464, endPoint x: 356, endPoint y: 81, distance: 420.9
click at [356, 81] on div "Mira qué carrito abandonado de [GEOGRAPHIC_DATA] en [DOMAIN_NAME] tengo. #66482…" at bounding box center [544, 259] width 578 height 405
copy span "Lore ips dolorsi ametconsec ad elitse do eiusmodt.inc utlab. #81857289474664 Et…"
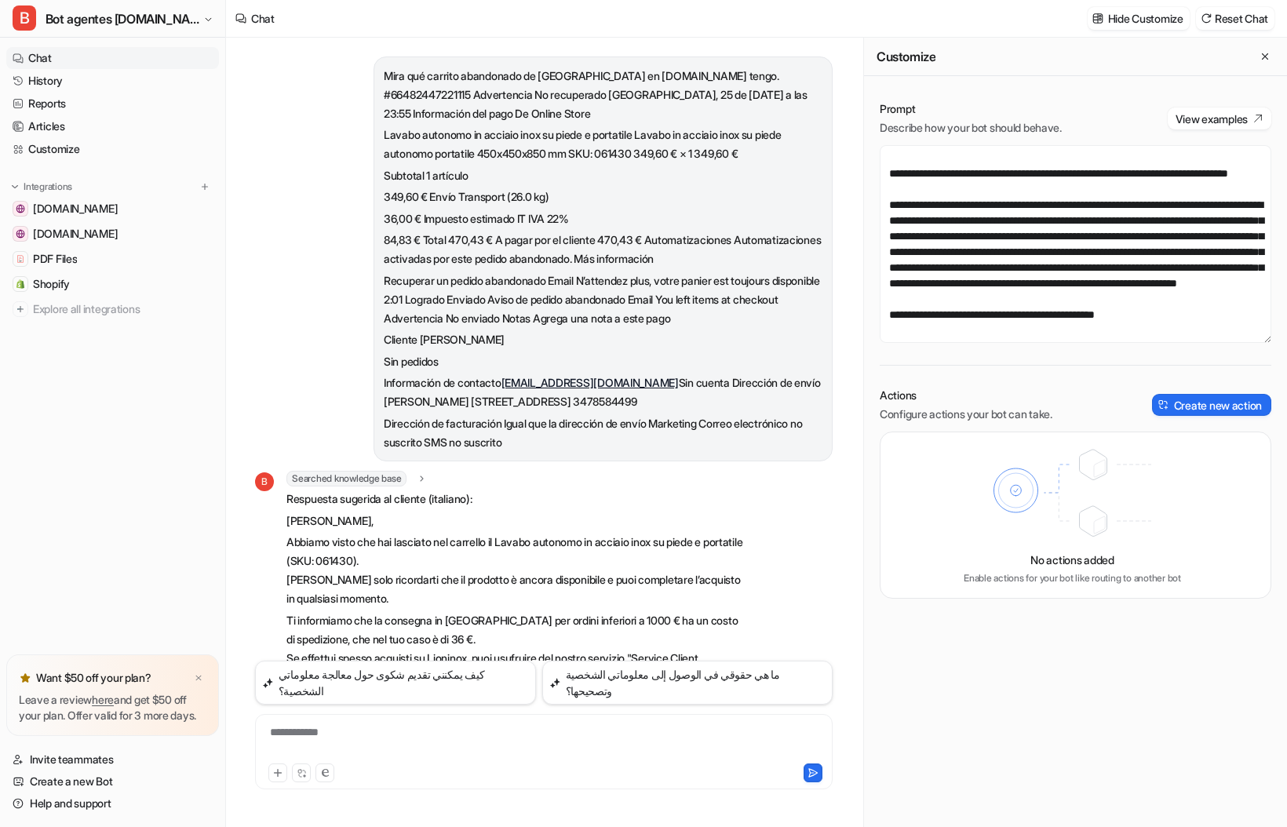
click at [355, 726] on div "**********" at bounding box center [544, 743] width 570 height 36
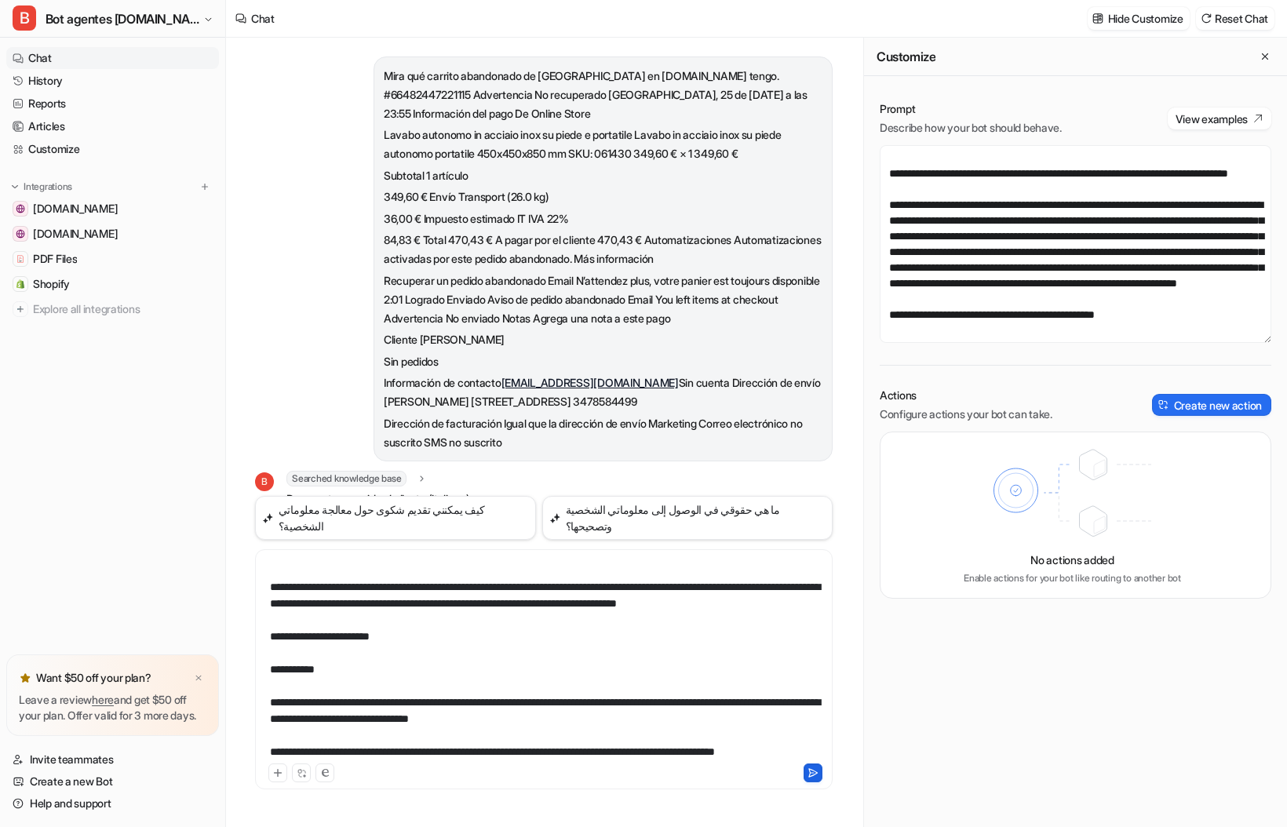
click at [810, 769] on icon at bounding box center [813, 773] width 11 height 11
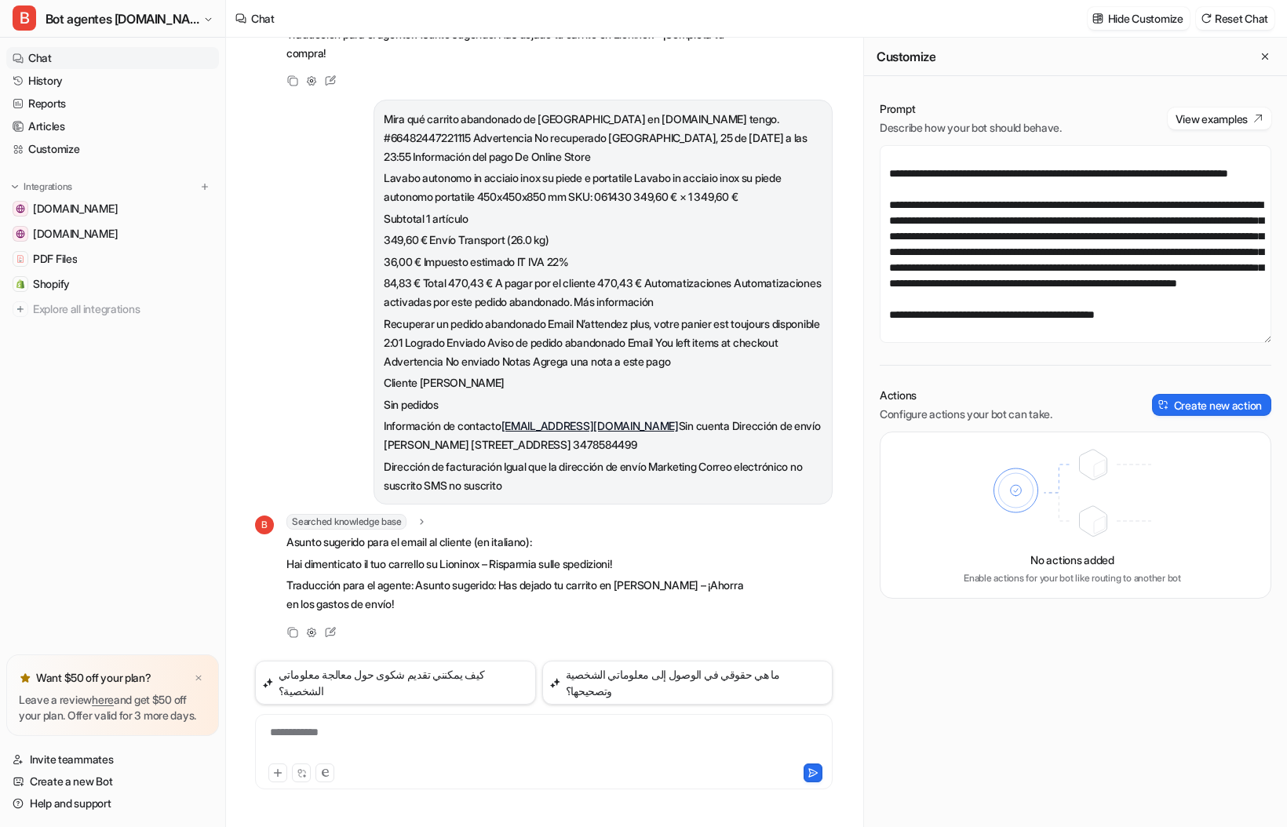
scroll to position [1107, 0]
drag, startPoint x: 653, startPoint y: 580, endPoint x: 289, endPoint y: 579, distance: 364.3
click at [289, 574] on p "Hai dimenticato il tuo carrello su Lioninox – Risparmia sulle spedizioni!" at bounding box center [516, 564] width 459 height 19
copy p "Hai dimenticato il tuo carrello su Lioninox – Risparmia sulle spedizioni!"
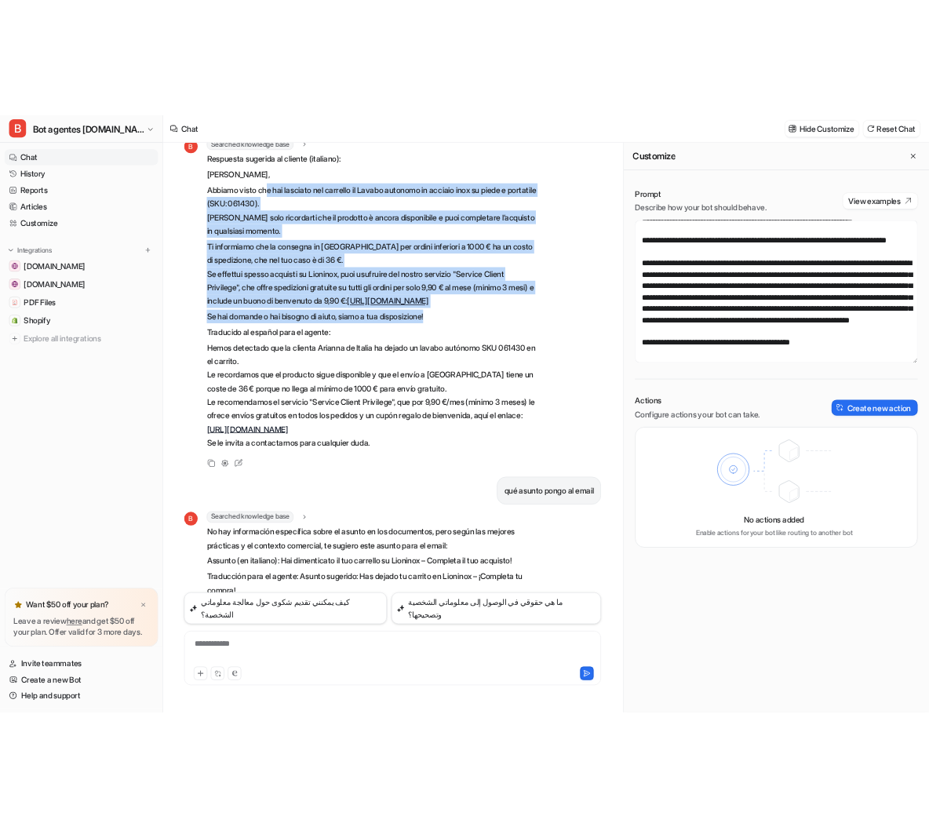
scroll to position [400, 0]
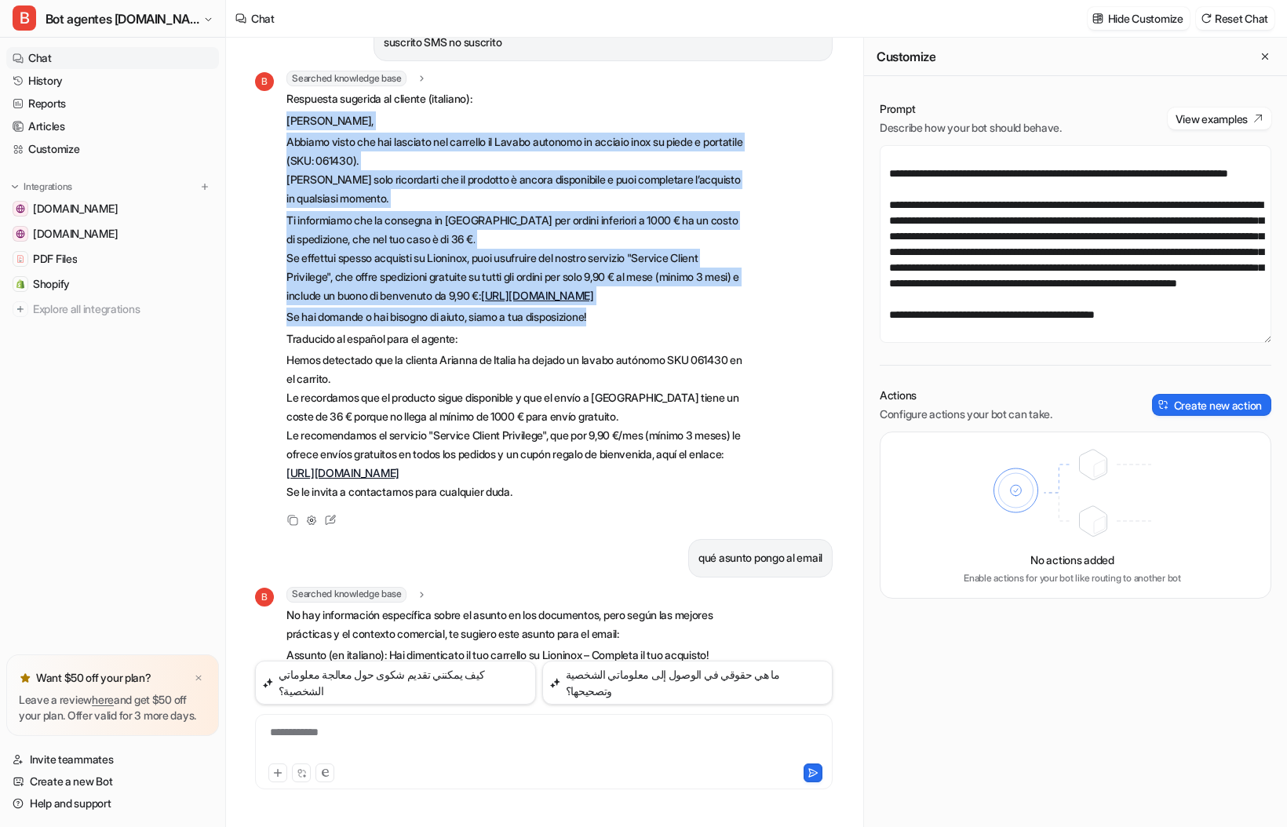
drag, startPoint x: 634, startPoint y: 279, endPoint x: 279, endPoint y: 123, distance: 387.4
click at [281, 130] on div "B Searched knowledge base search_queries : "carrito abandonado [GEOGRAPHIC_DATA…" at bounding box center [500, 288] width 491 height 434
copy span "[PERSON_NAME], Abbiamo visto che hai lasciato nel carrello il Lavabo autonomo i…"
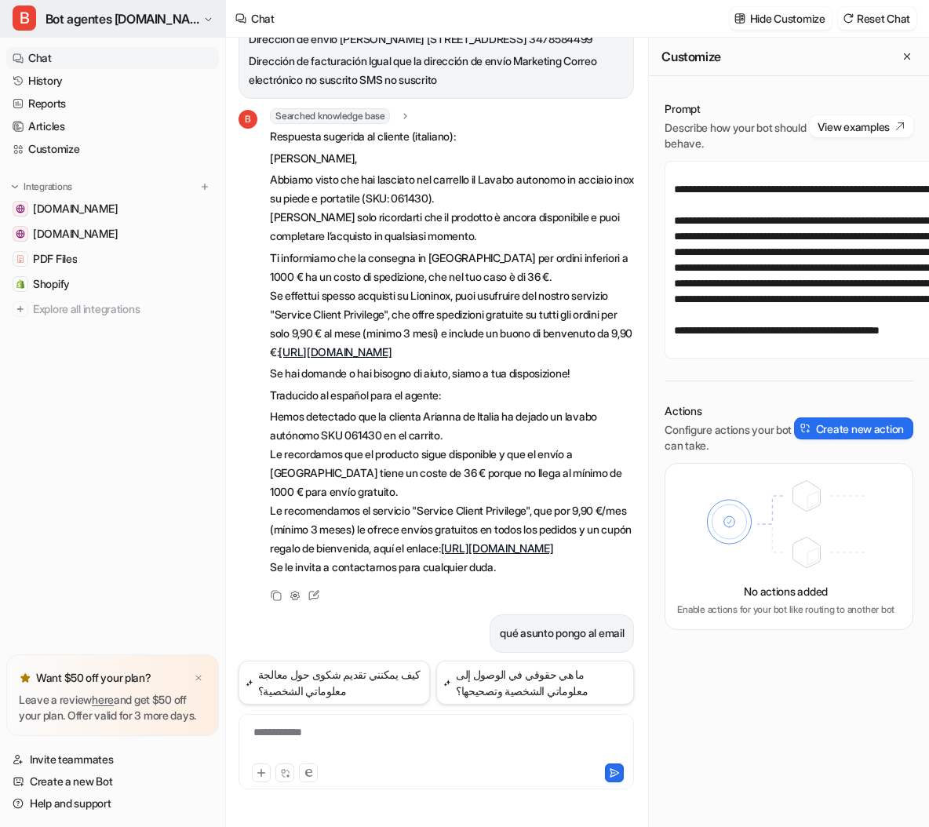
scroll to position [4035, 0]
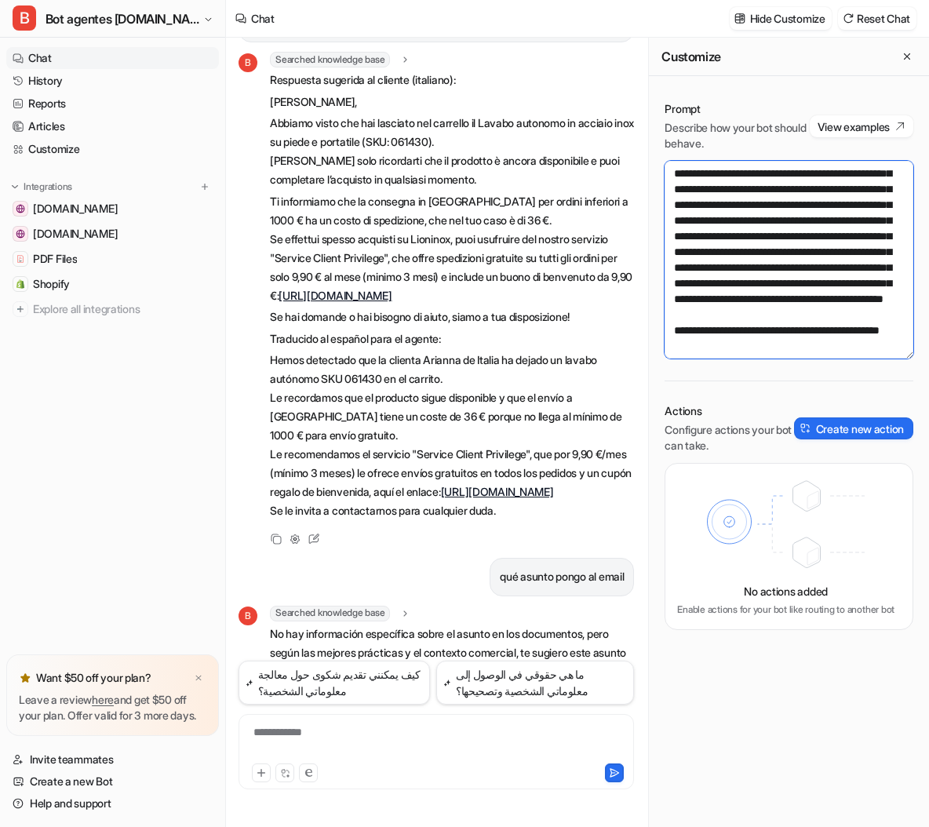
click at [769, 310] on textarea at bounding box center [789, 260] width 249 height 198
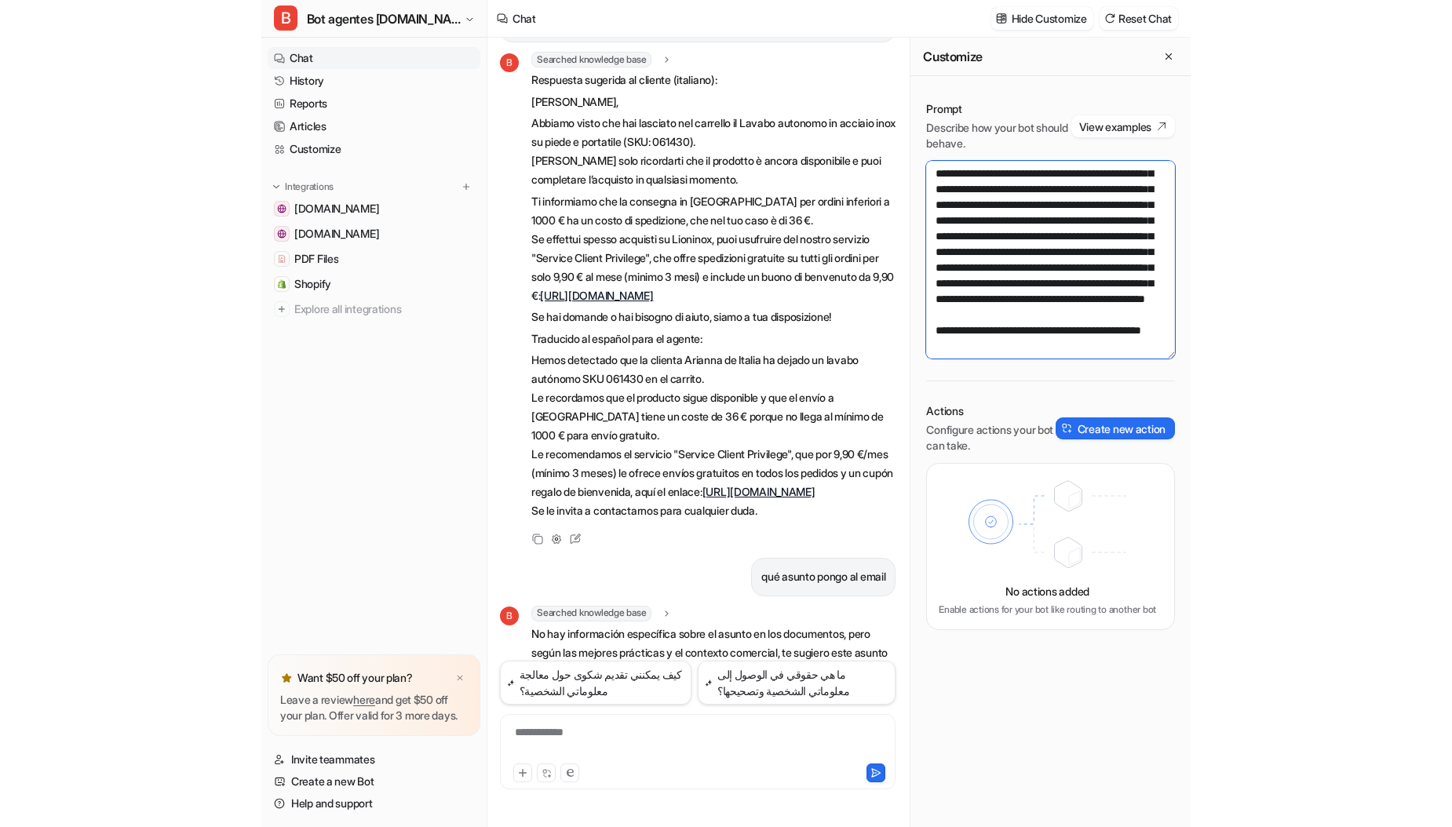
scroll to position [4161, 0]
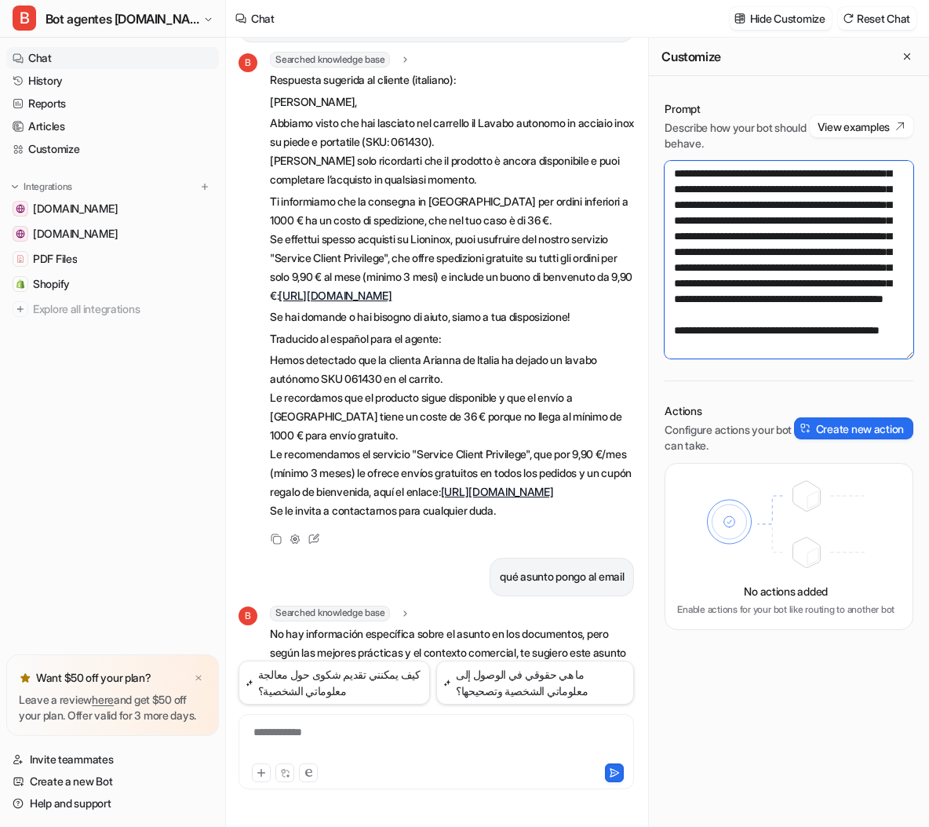
drag, startPoint x: 708, startPoint y: 233, endPoint x: 815, endPoint y: 239, distance: 106.9
click at [815, 239] on textarea at bounding box center [789, 260] width 249 height 198
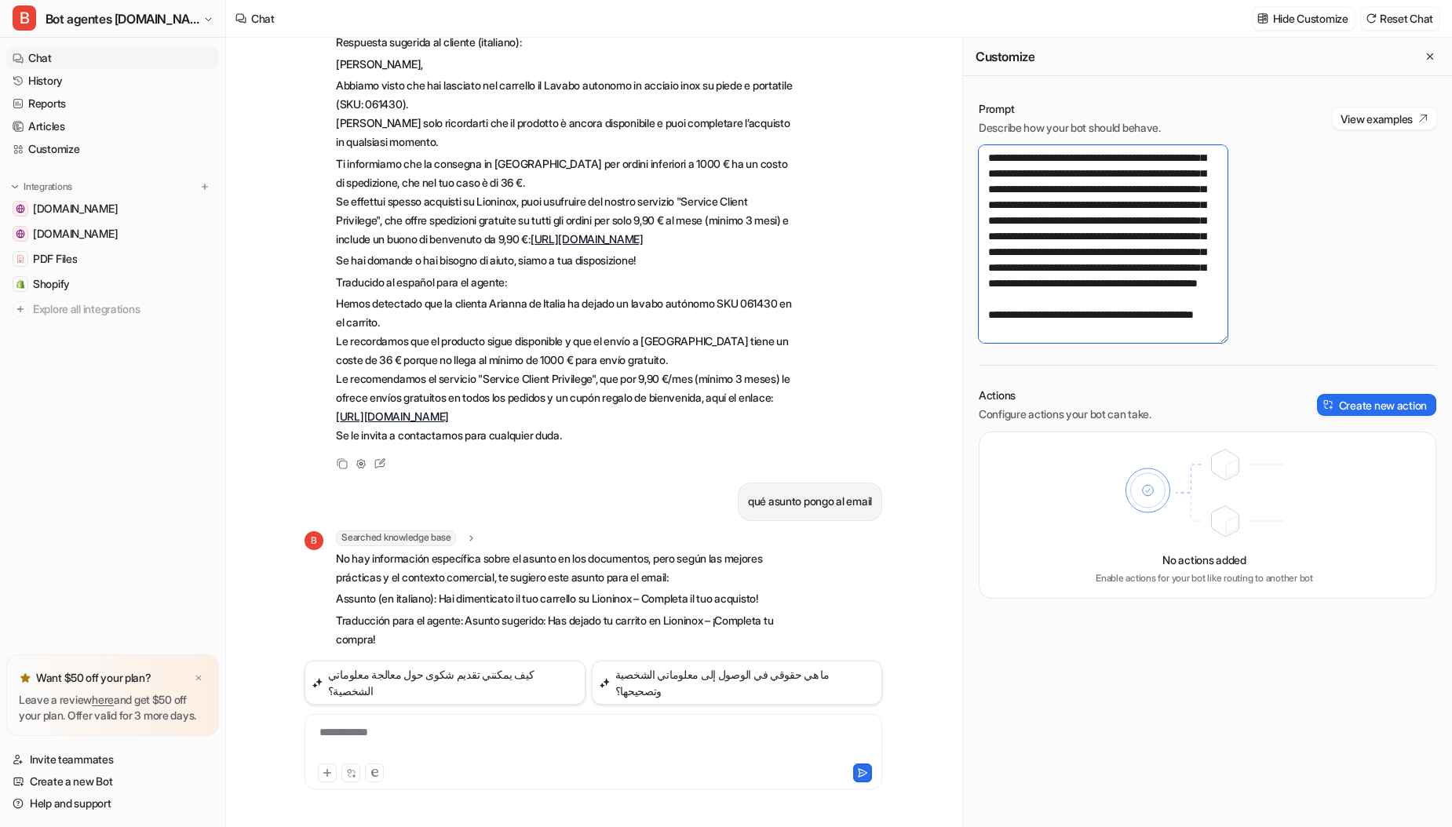
scroll to position [2465, 0]
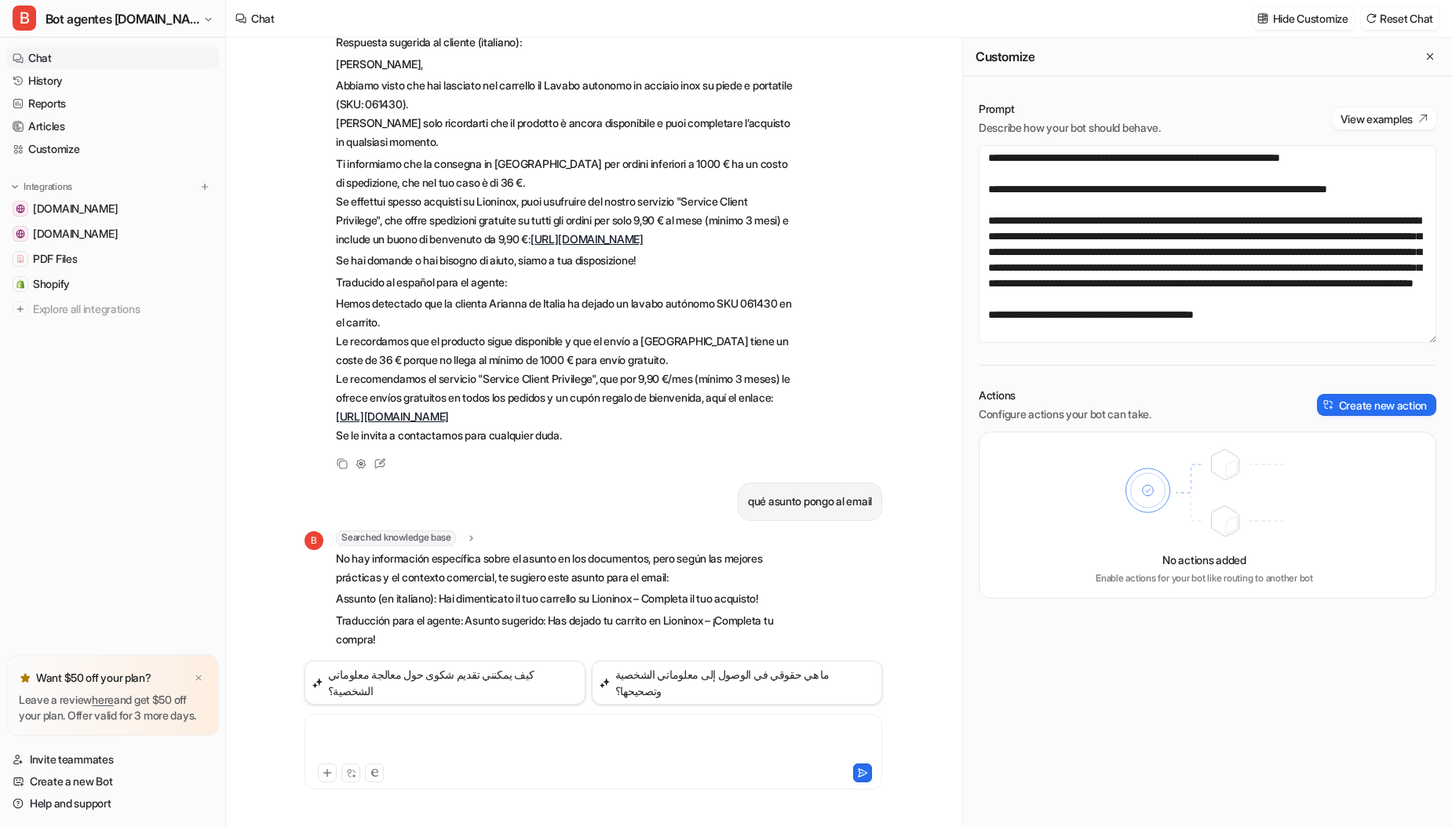
click at [417, 732] on div at bounding box center [594, 743] width 570 height 36
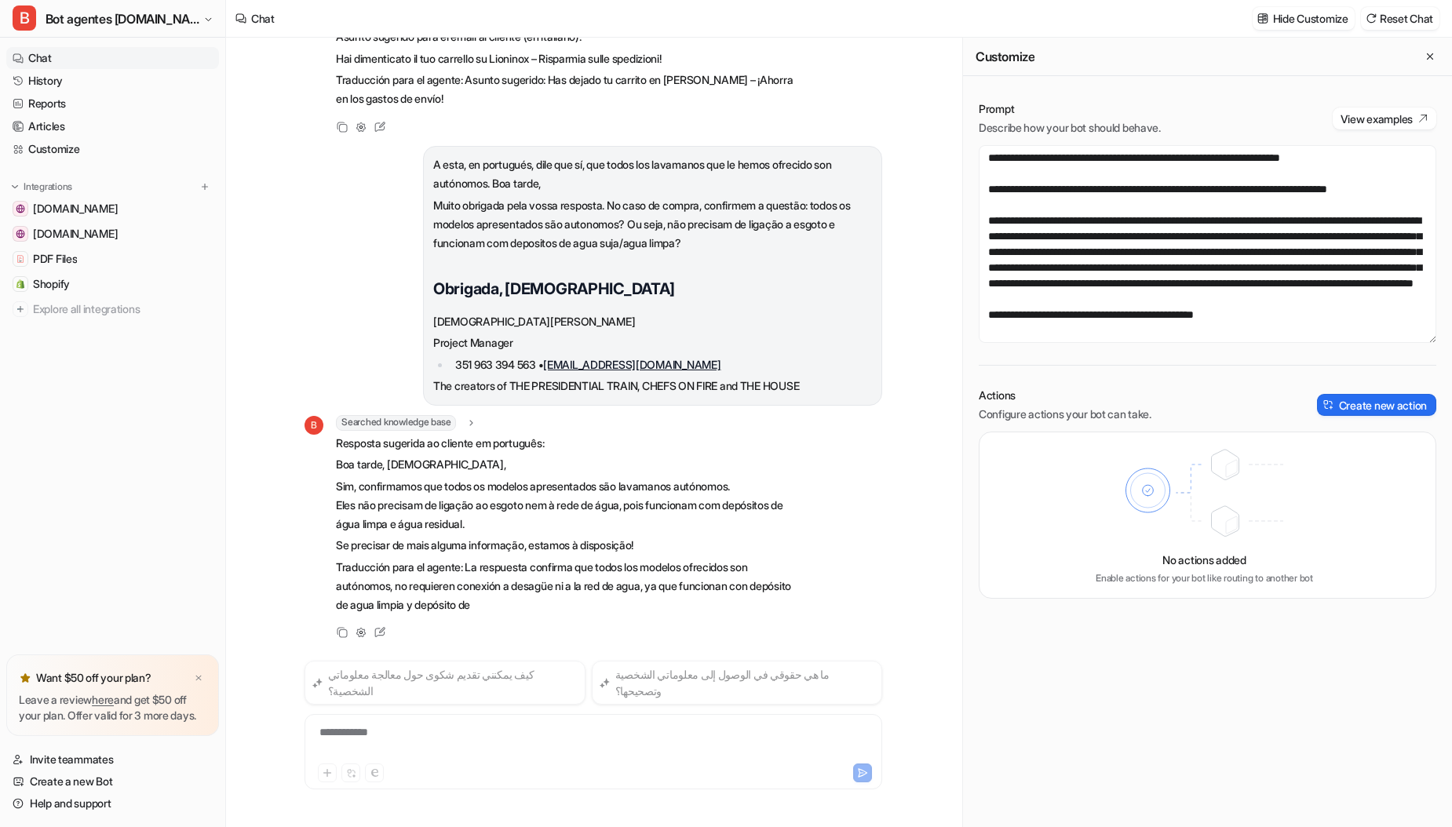
scroll to position [1612, 0]
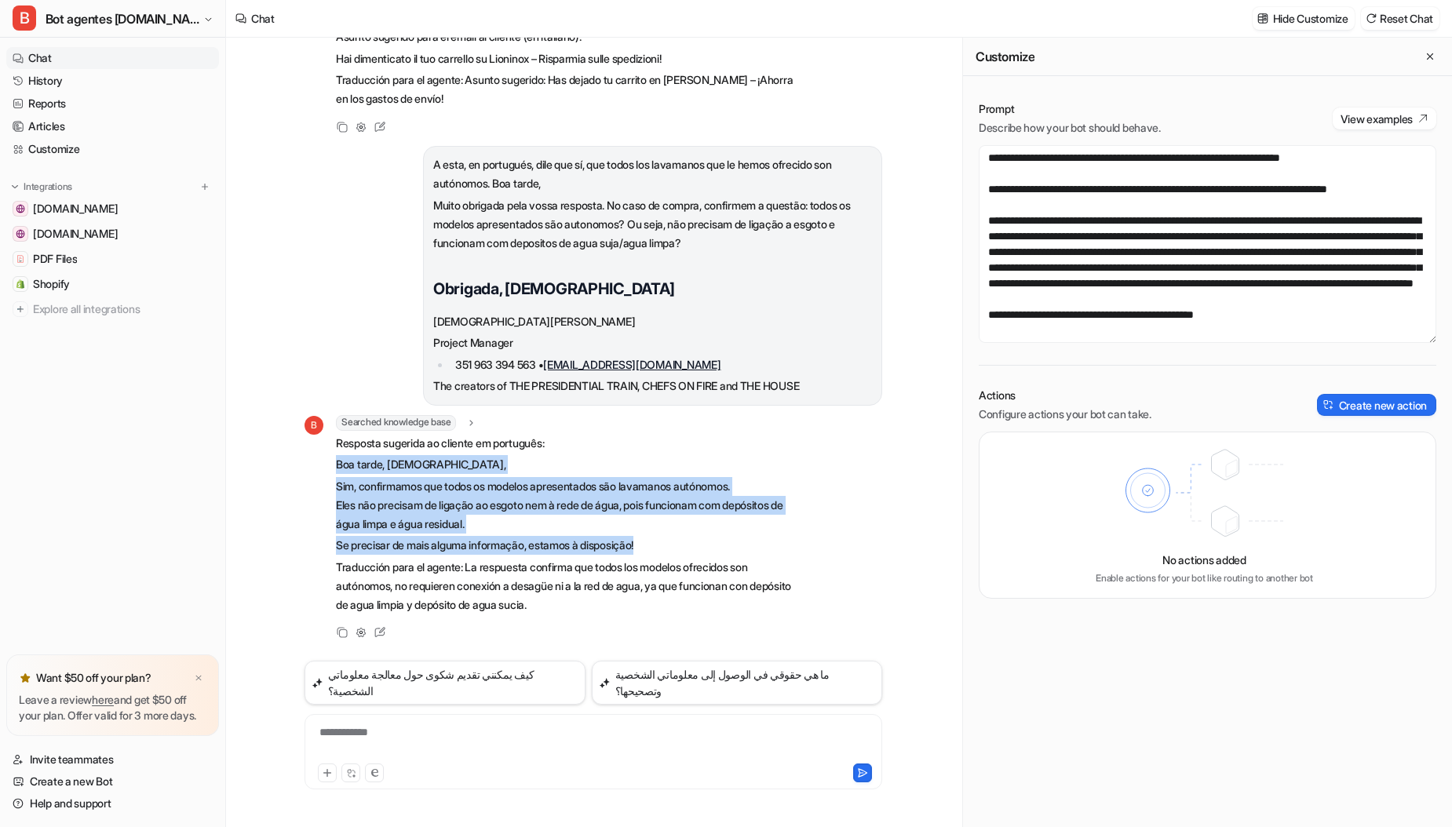
drag, startPoint x: 670, startPoint y: 555, endPoint x: 320, endPoint y: 464, distance: 361.8
click at [326, 478] on div "B Searched knowledge base search_queries : "lavamanos autónomos funcionan con d…" at bounding box center [550, 516] width 491 height 203
copy span "Boa tarde, [DEMOGRAPHIC_DATA], [PERSON_NAME], confirmamos que todos os modelos …"
